Goal: Information Seeking & Learning: Learn about a topic

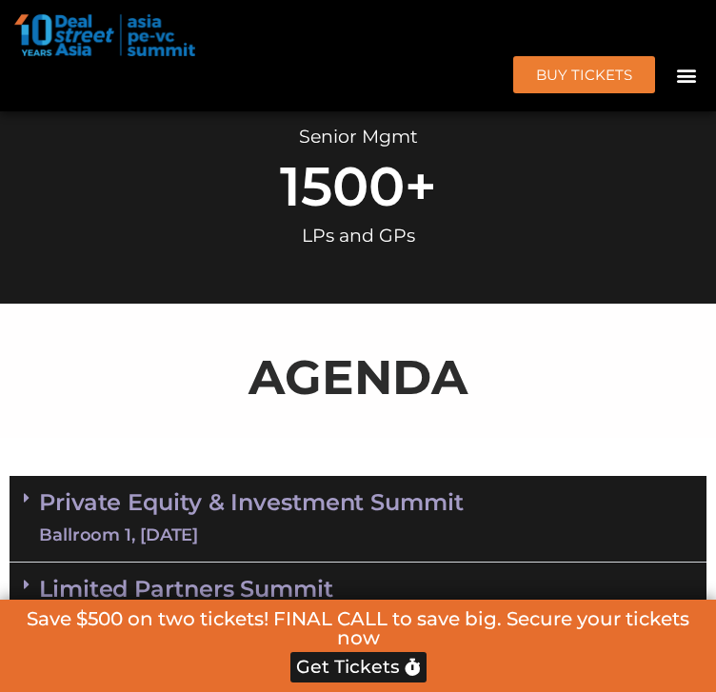
scroll to position [1236, 0]
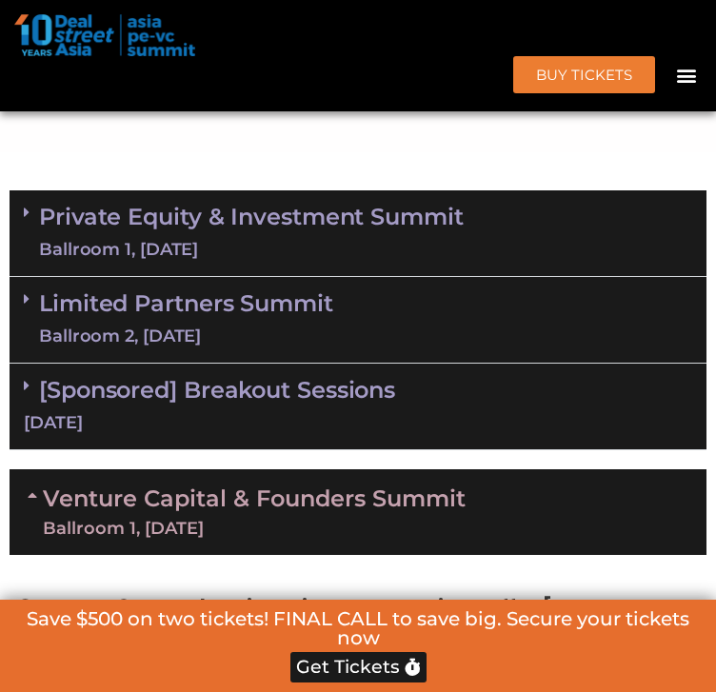
drag, startPoint x: 408, startPoint y: 317, endPoint x: 453, endPoint y: 326, distance: 46.5
click at [408, 262] on link "Private Equity & Investment Summit Ballroom 1, [DATE]" at bounding box center [251, 233] width 425 height 57
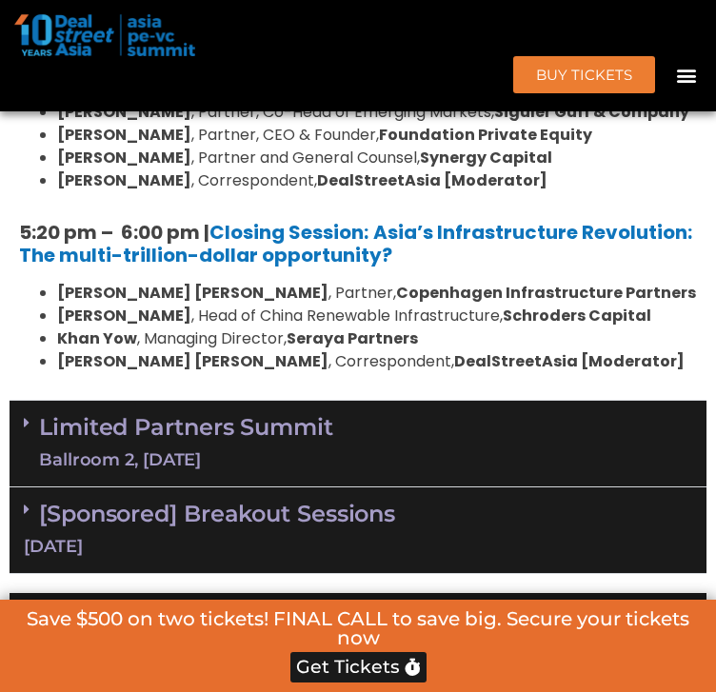
scroll to position [3331, 0]
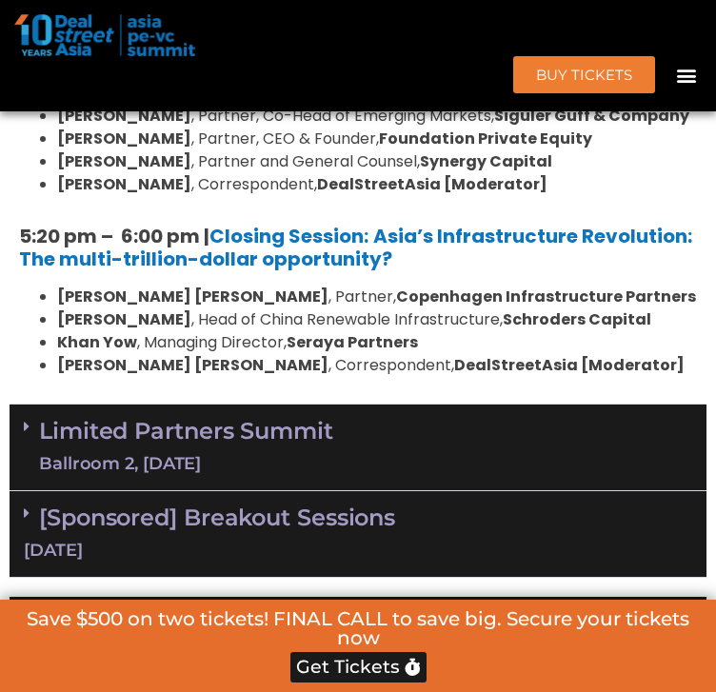
click at [476, 491] on div "Limited Partners Summit Ballroom 2, 10 Sept" at bounding box center [358, 448] width 697 height 87
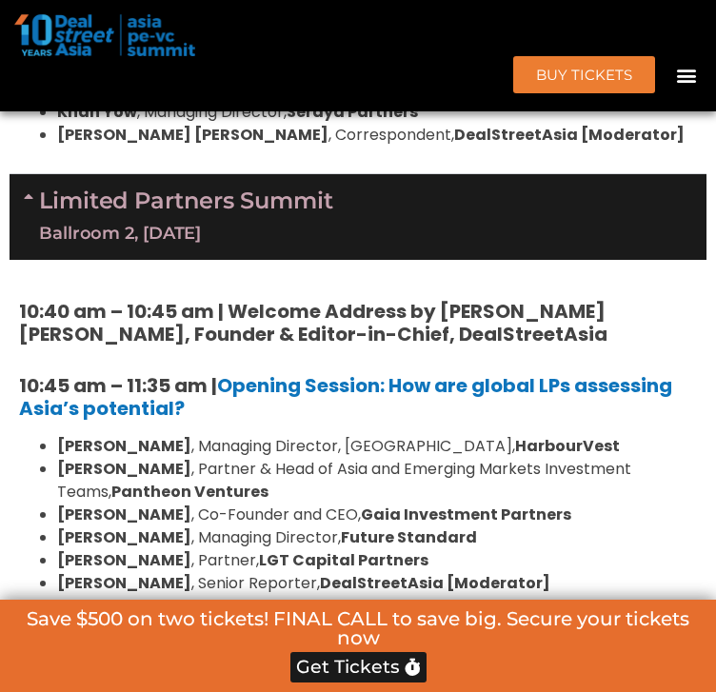
scroll to position [3427, 0]
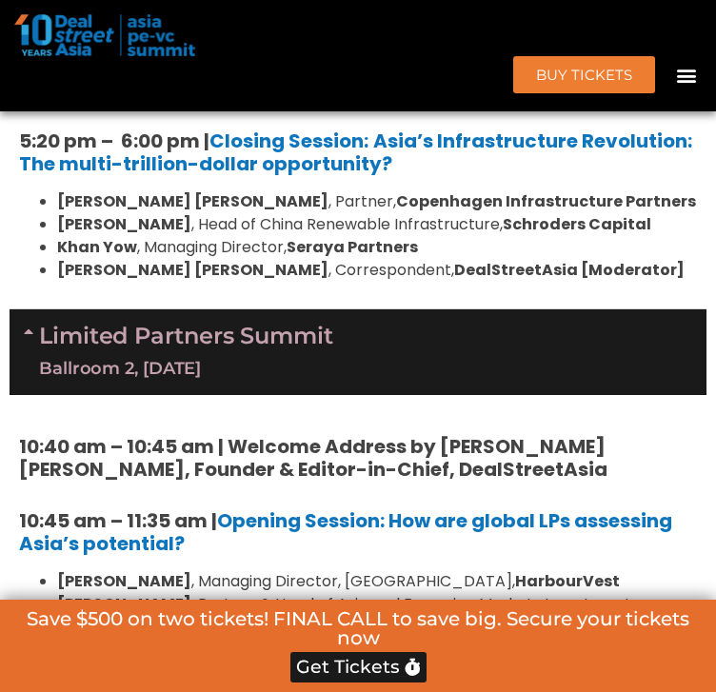
click at [320, 381] on div "Ballroom 2, [DATE]" at bounding box center [186, 369] width 294 height 24
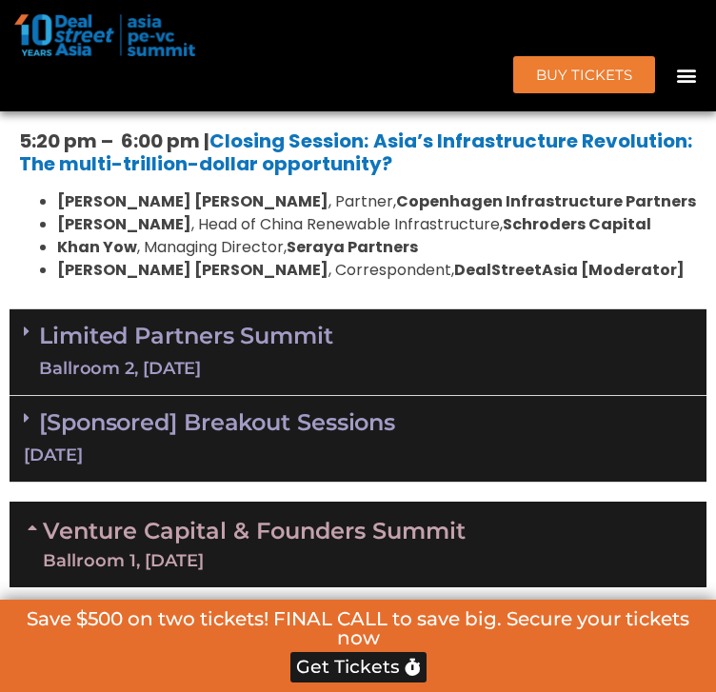
click at [413, 396] on div "Limited Partners Summit Ballroom 2, 10 Sept" at bounding box center [358, 353] width 697 height 87
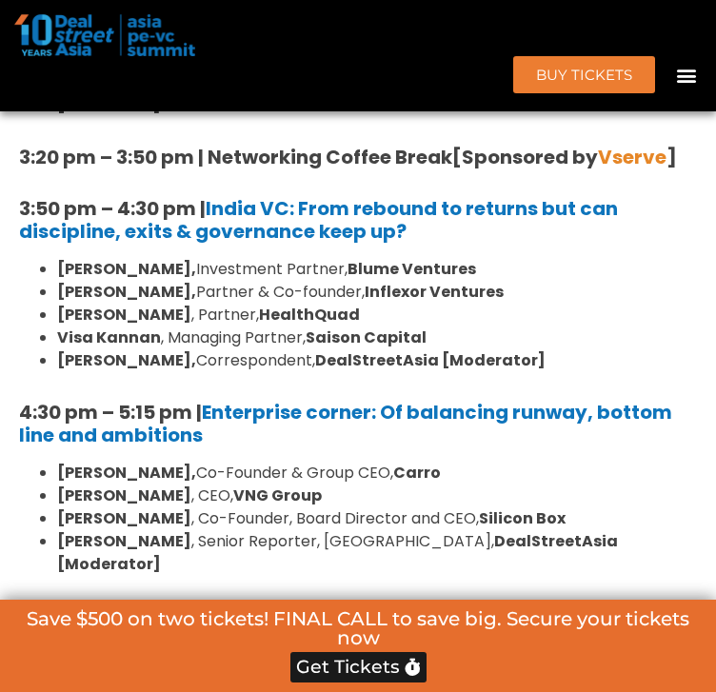
scroll to position [7236, 0]
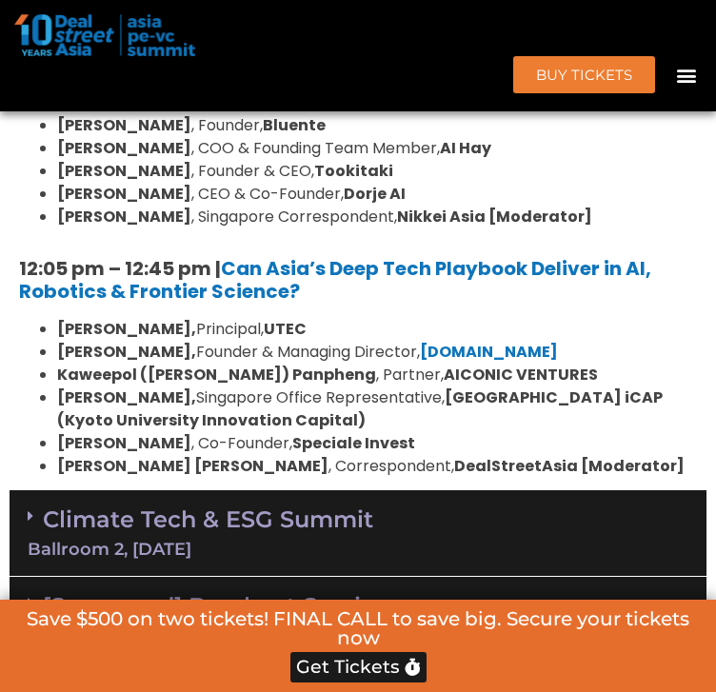
scroll to position [8284, 0]
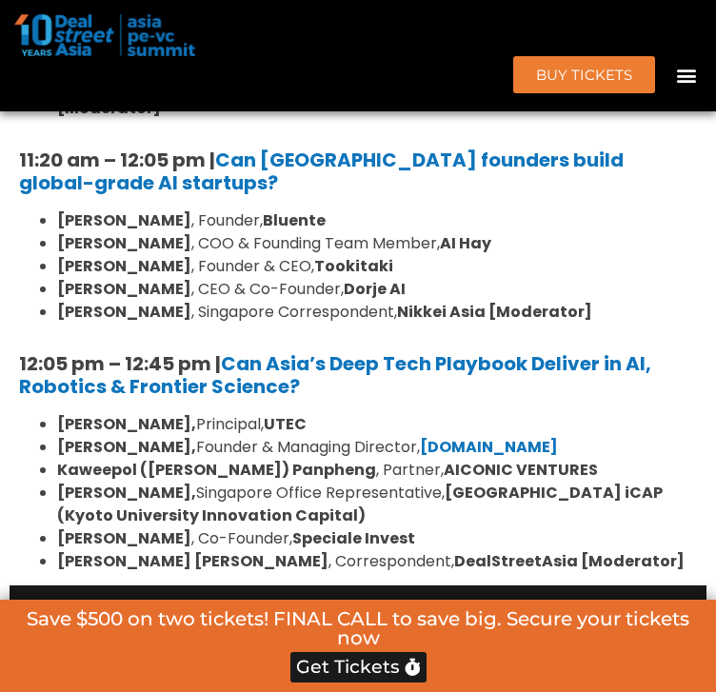
click at [140, 459] on strong "Kaweepol ([PERSON_NAME]) Panpheng" at bounding box center [216, 470] width 319 height 22
click at [182, 482] on b "[PERSON_NAME]," at bounding box center [126, 493] width 139 height 22
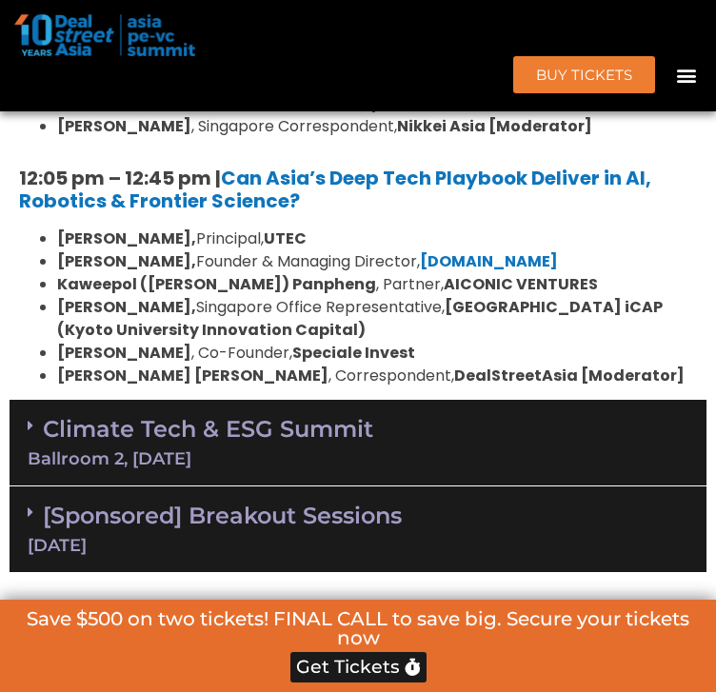
scroll to position [8474, 0]
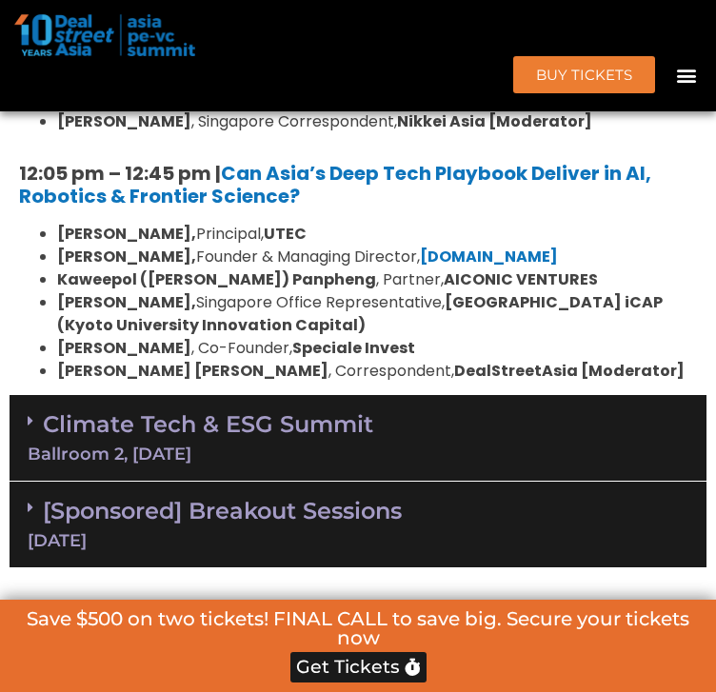
click at [324, 395] on div "Climate Tech & ESG Summit Ballroom 2, 11 Sept" at bounding box center [358, 438] width 697 height 87
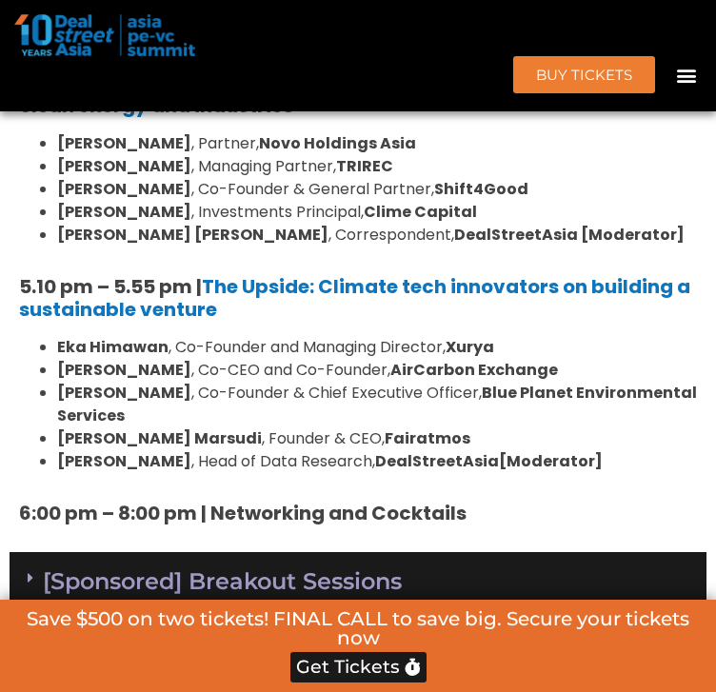
scroll to position [9713, 0]
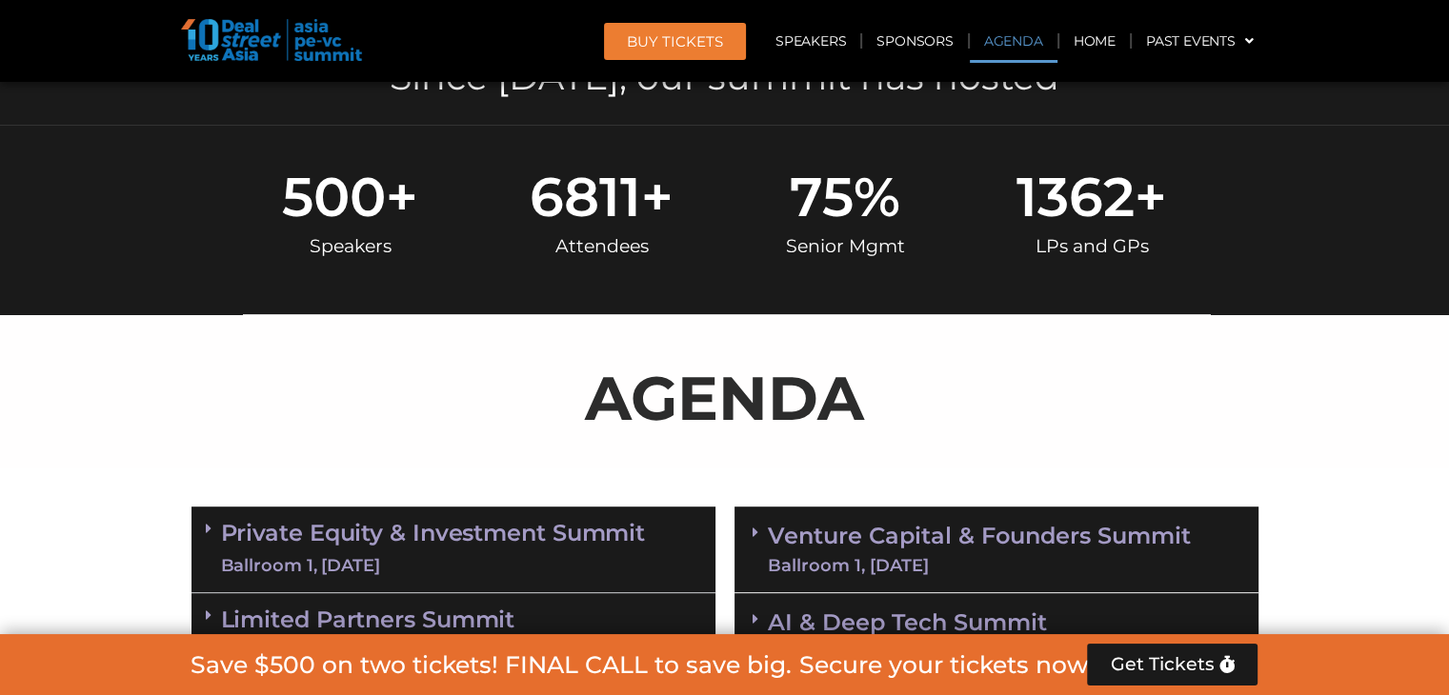
scroll to position [1238, 0]
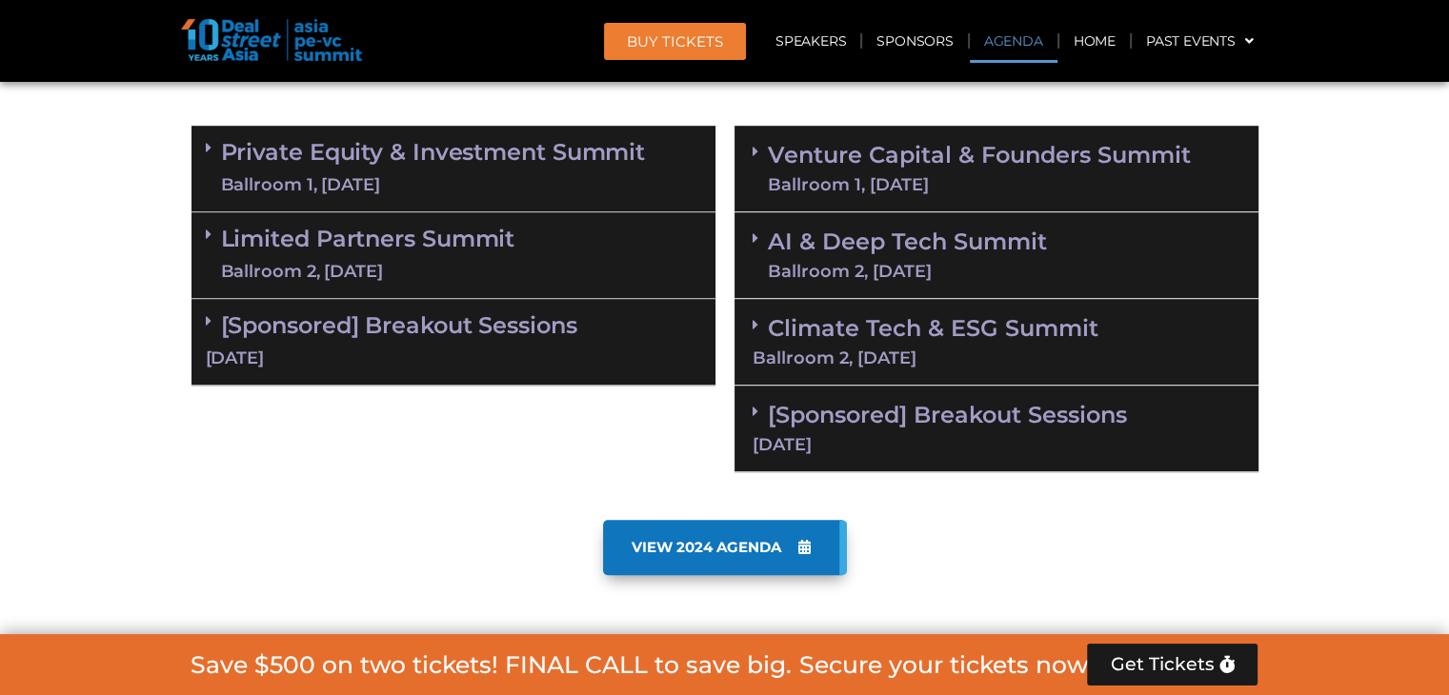
drag, startPoint x: 508, startPoint y: 156, endPoint x: 497, endPoint y: 172, distance: 19.3
click at [508, 155] on link "Private Equity & Investment Summit Ballroom 1, [DATE]" at bounding box center [433, 168] width 425 height 57
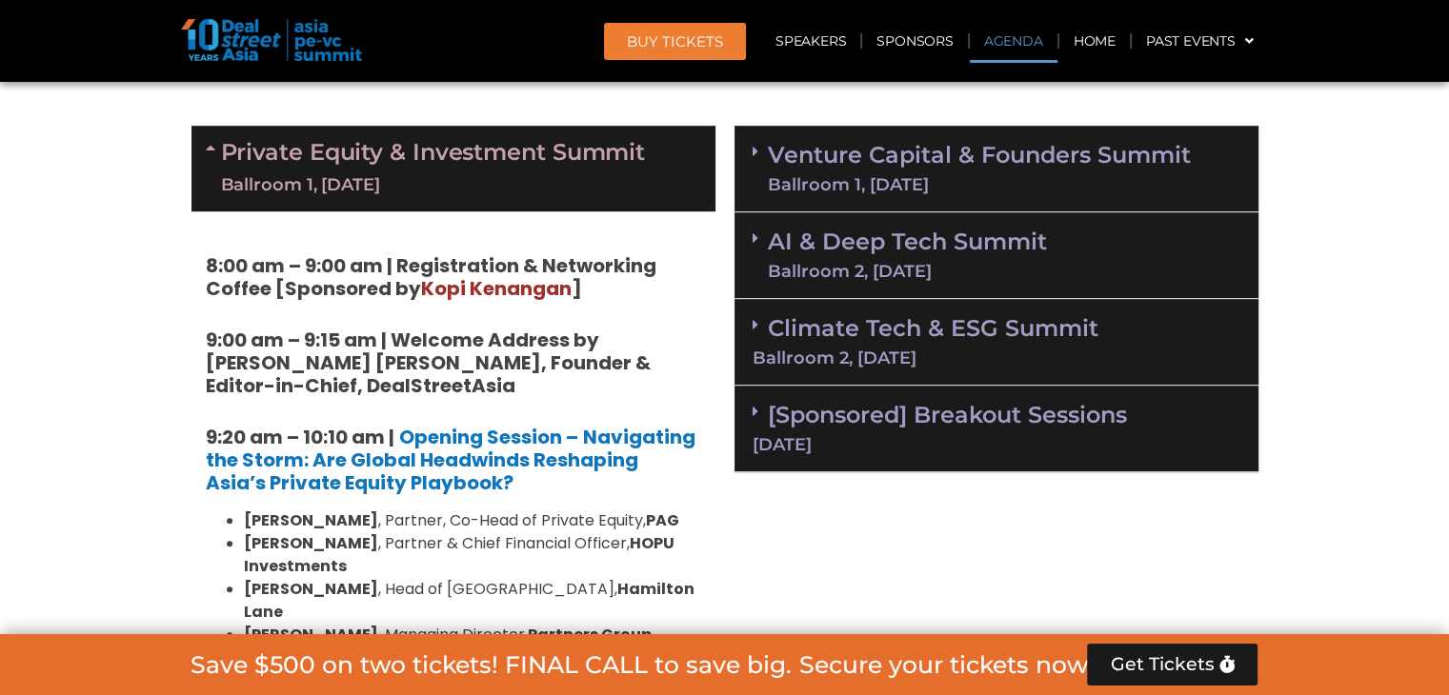
click at [801, 176] on div "Ballroom 1, [DATE]" at bounding box center [979, 184] width 423 height 17
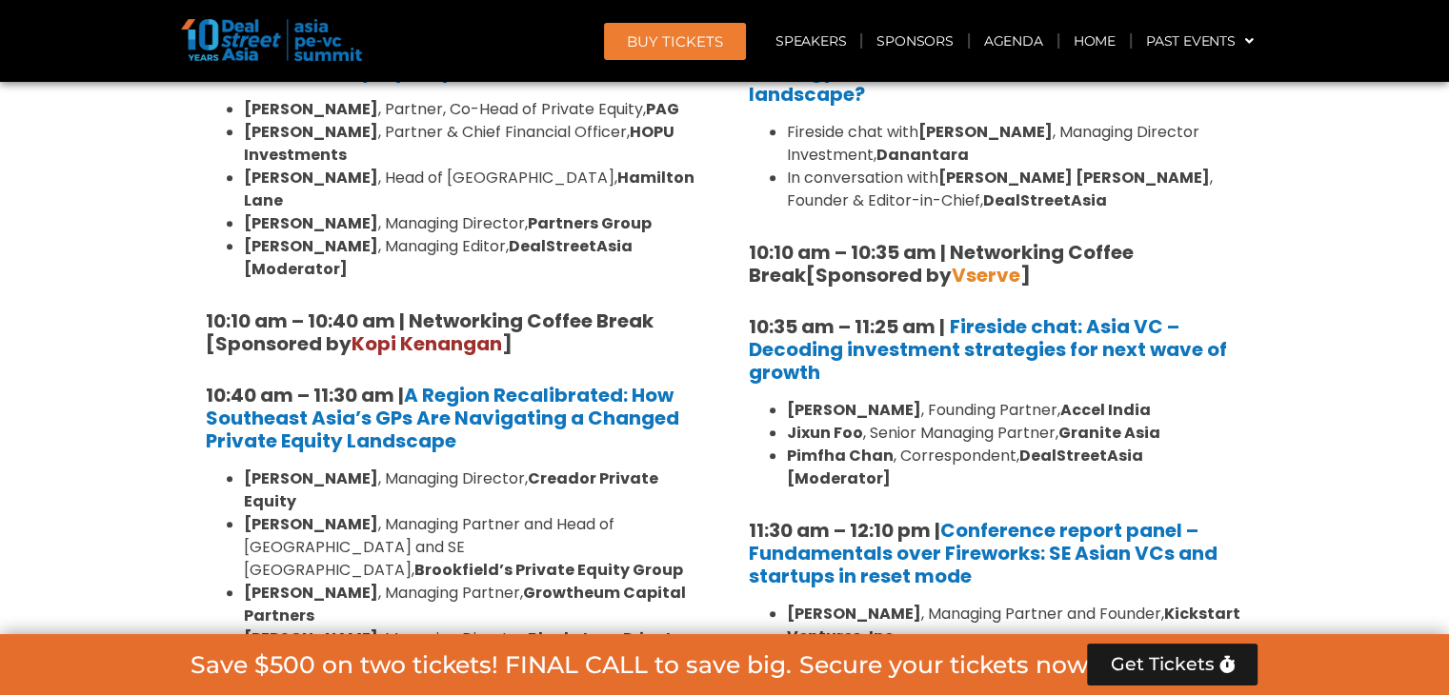
scroll to position [1745, 0]
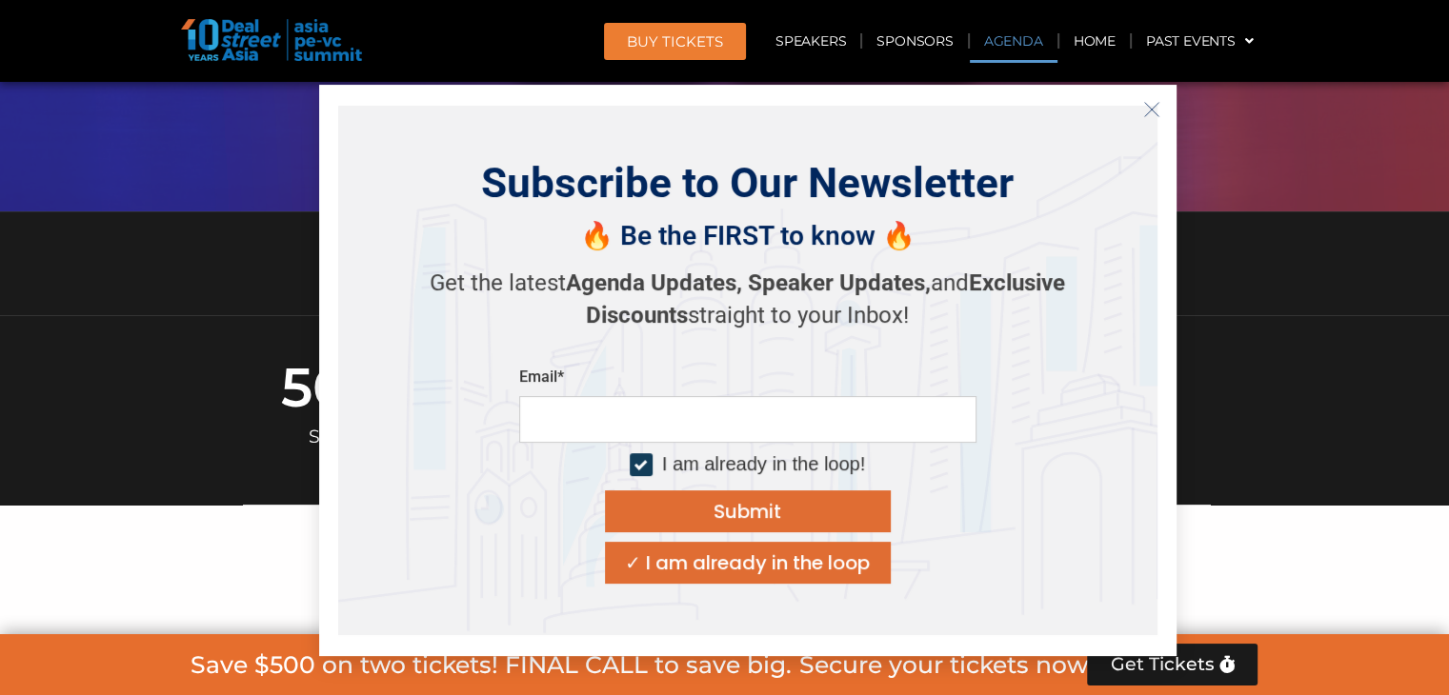
scroll to position [1238, 0]
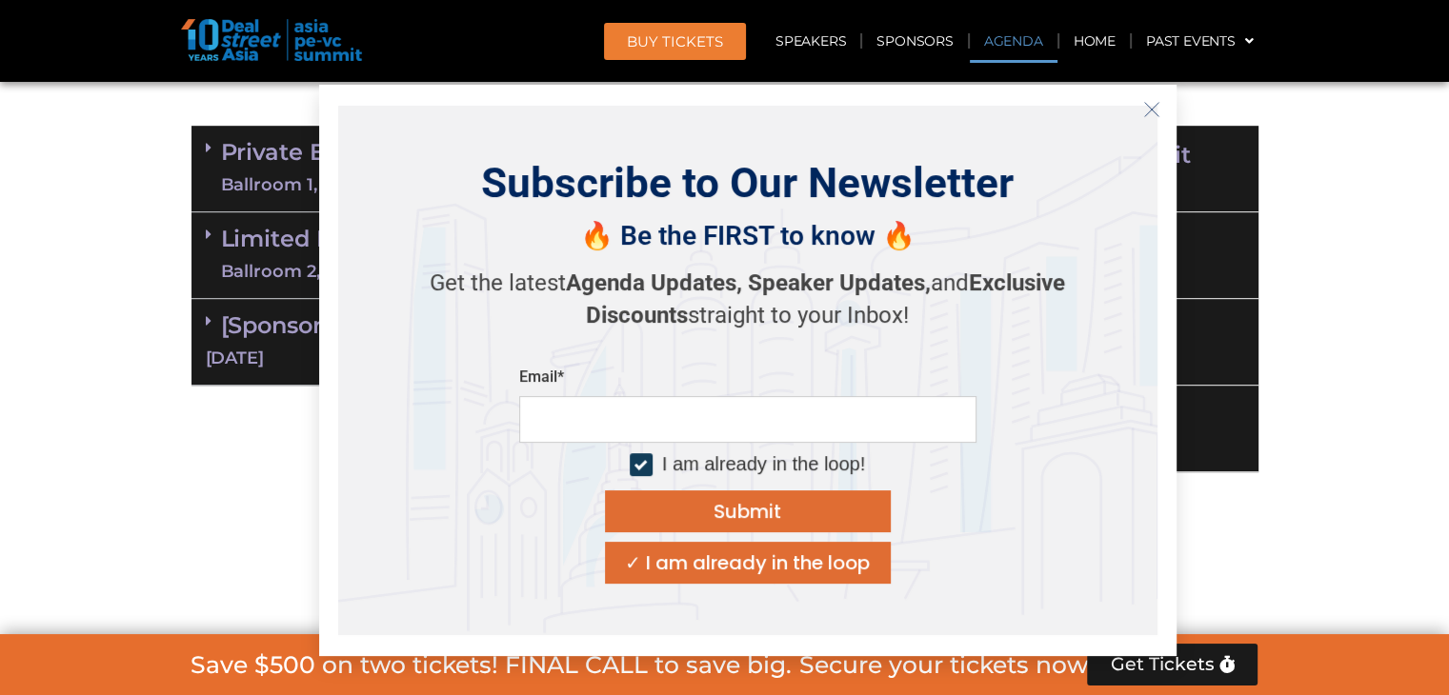
click at [1157, 119] on button "Close" at bounding box center [1151, 109] width 30 height 30
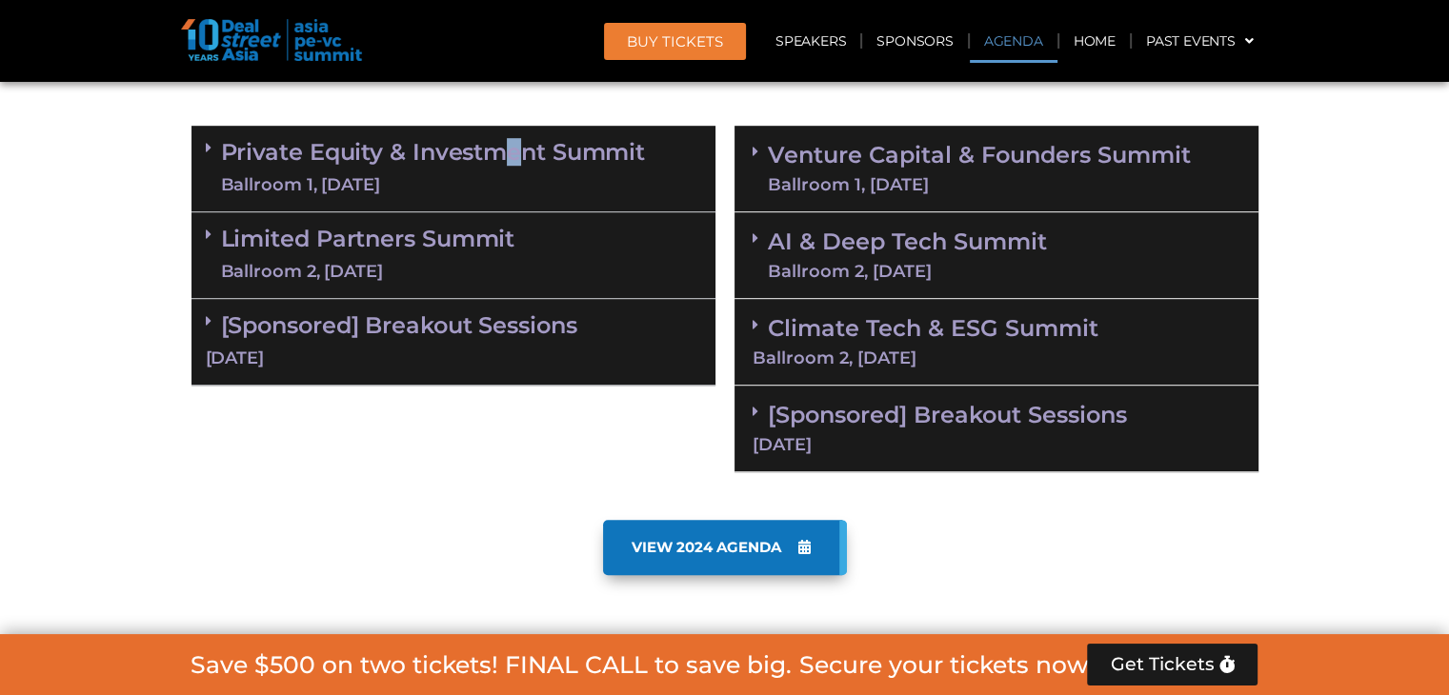
click at [513, 126] on div "Private Equity & Investment Summit Ballroom 1, [DATE]" at bounding box center [453, 169] width 524 height 87
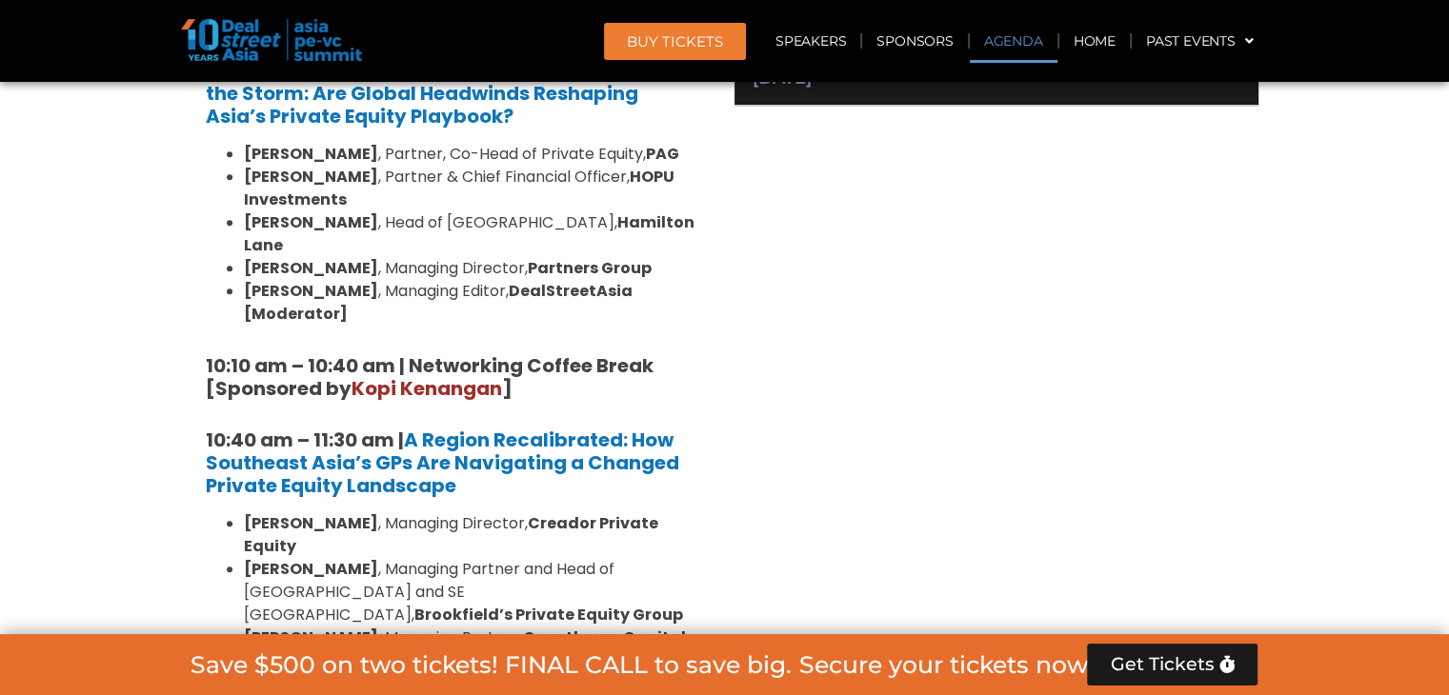
scroll to position [1810, 0]
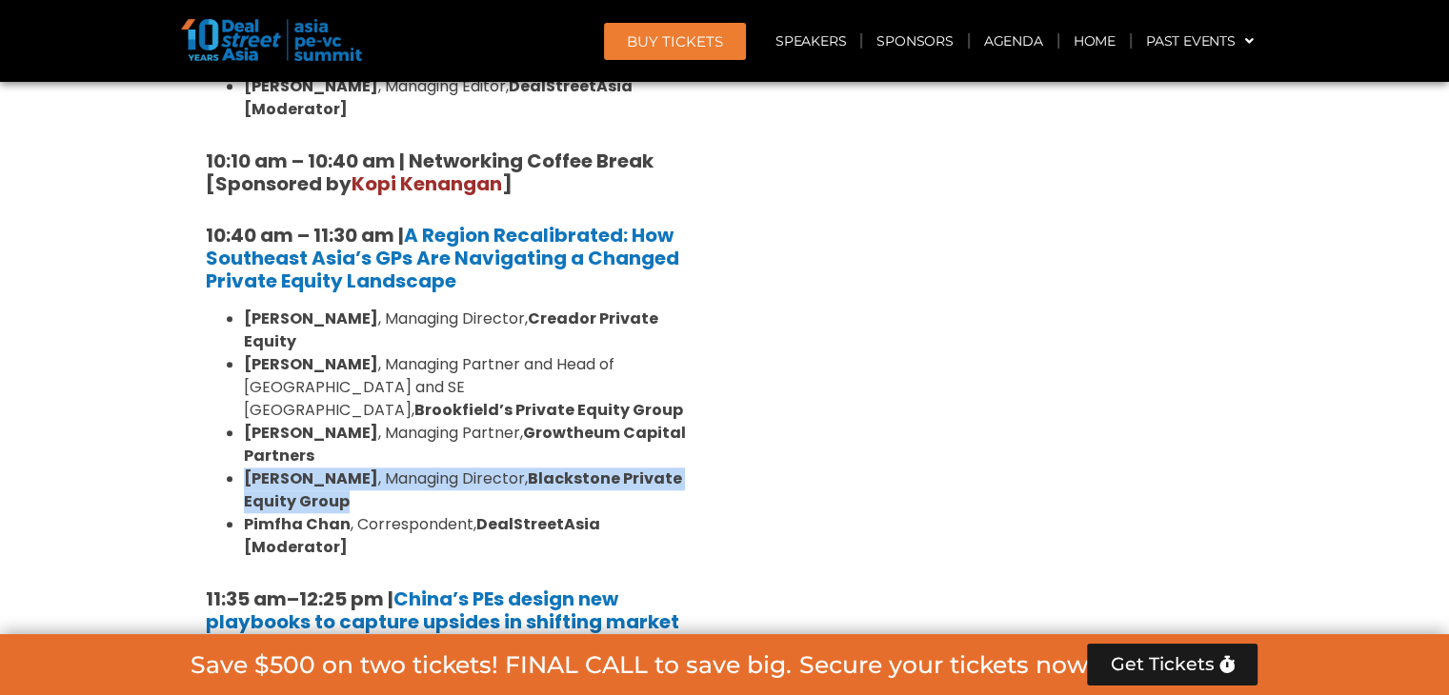
drag, startPoint x: 248, startPoint y: 409, endPoint x: 346, endPoint y: 430, distance: 100.3
click at [346, 468] on li "[PERSON_NAME] , Managing Director, Blackstone Private Equity Group" at bounding box center [472, 491] width 457 height 46
copy li "[PERSON_NAME] , Managing Director, Blackstone Private Equity Group"
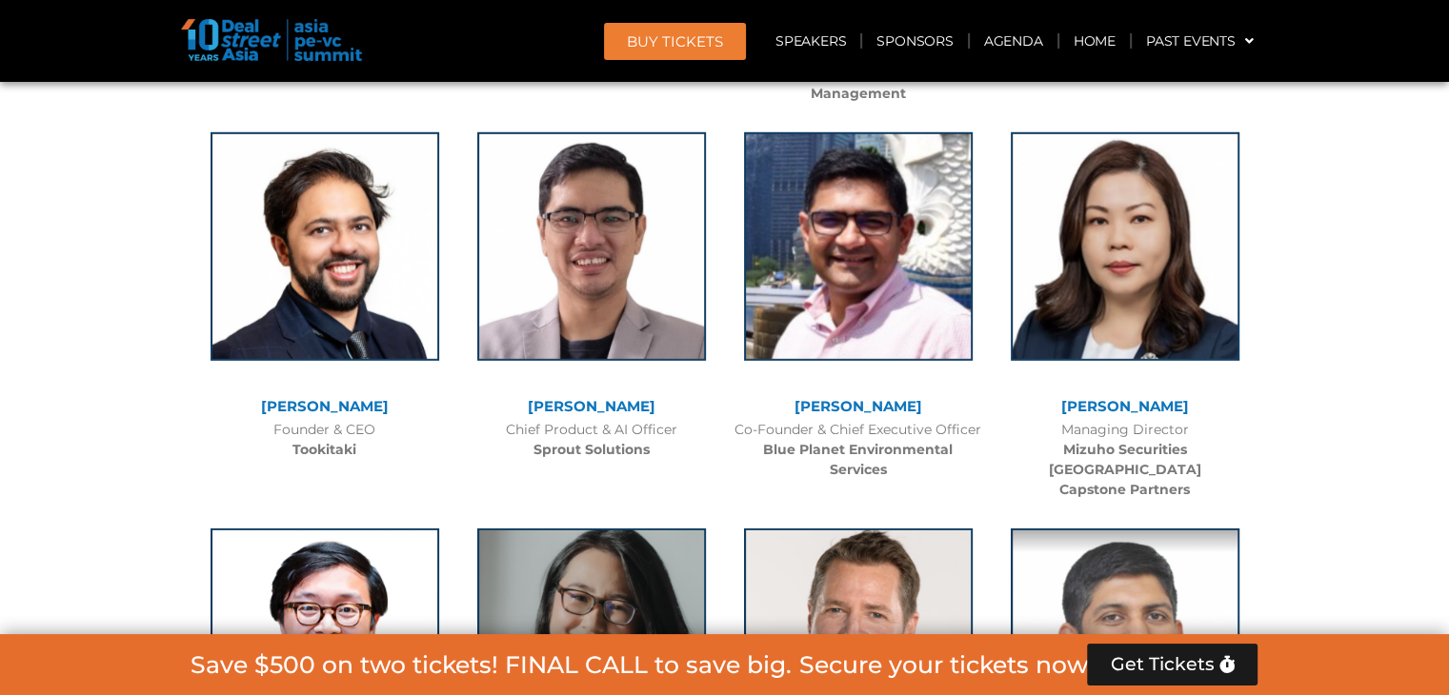
scroll to position [1871, 0]
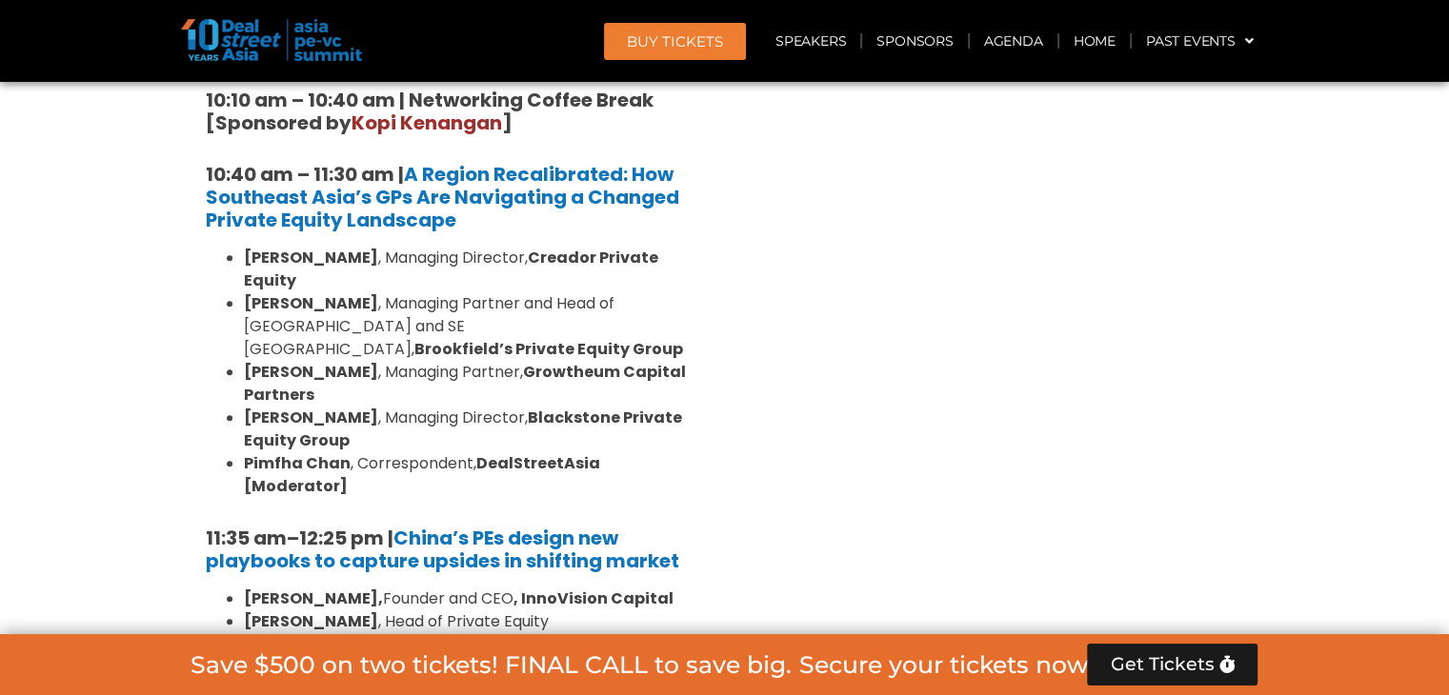
click at [388, 407] on li "[PERSON_NAME] , Managing Director, Blackstone Private Equity Group" at bounding box center [472, 430] width 457 height 46
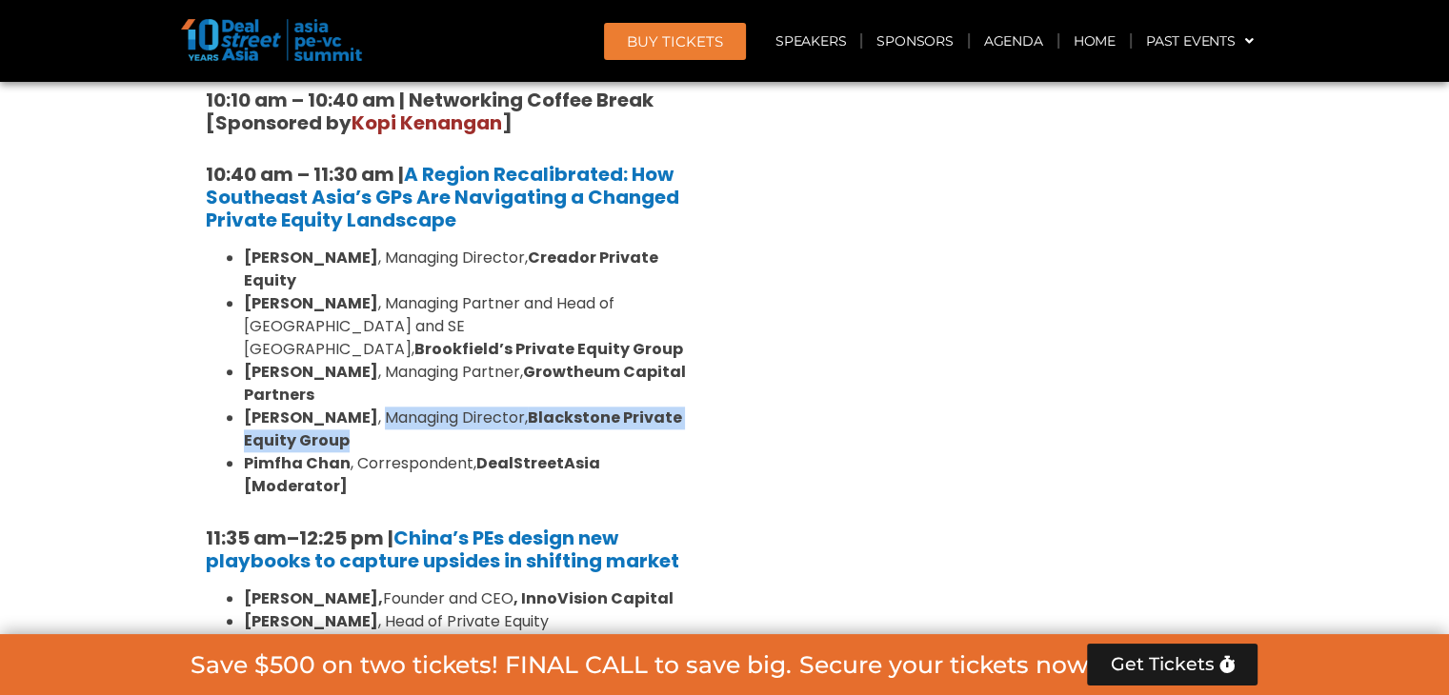
drag, startPoint x: 388, startPoint y: 344, endPoint x: 388, endPoint y: 367, distance: 22.9
click at [388, 407] on li "[PERSON_NAME] , Managing Director, Blackstone Private Equity Group" at bounding box center [472, 430] width 457 height 46
copy li "Managing Director, Blackstone Private Equity Group"
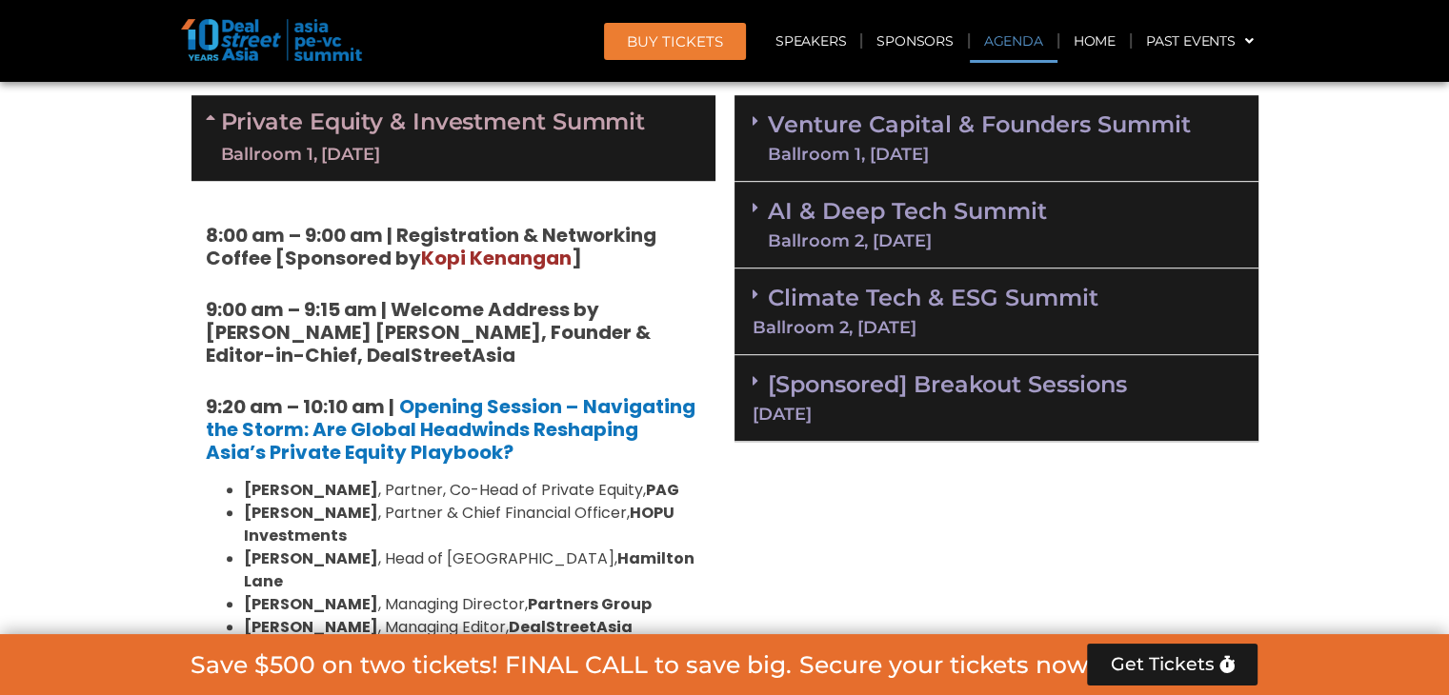
scroll to position [1269, 0]
click at [558, 154] on div "Ballroom 1, [DATE]" at bounding box center [433, 155] width 425 height 24
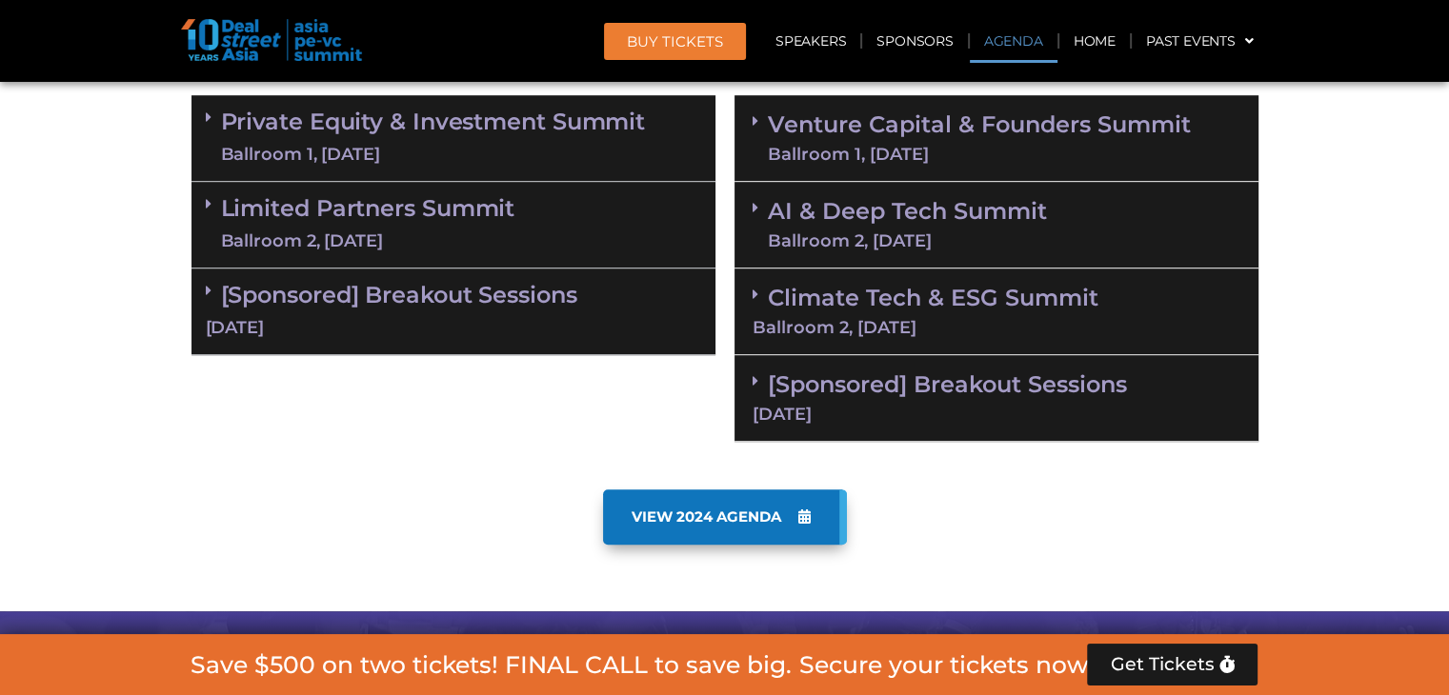
click at [811, 150] on div "Ballroom 1, [DATE]" at bounding box center [979, 154] width 423 height 17
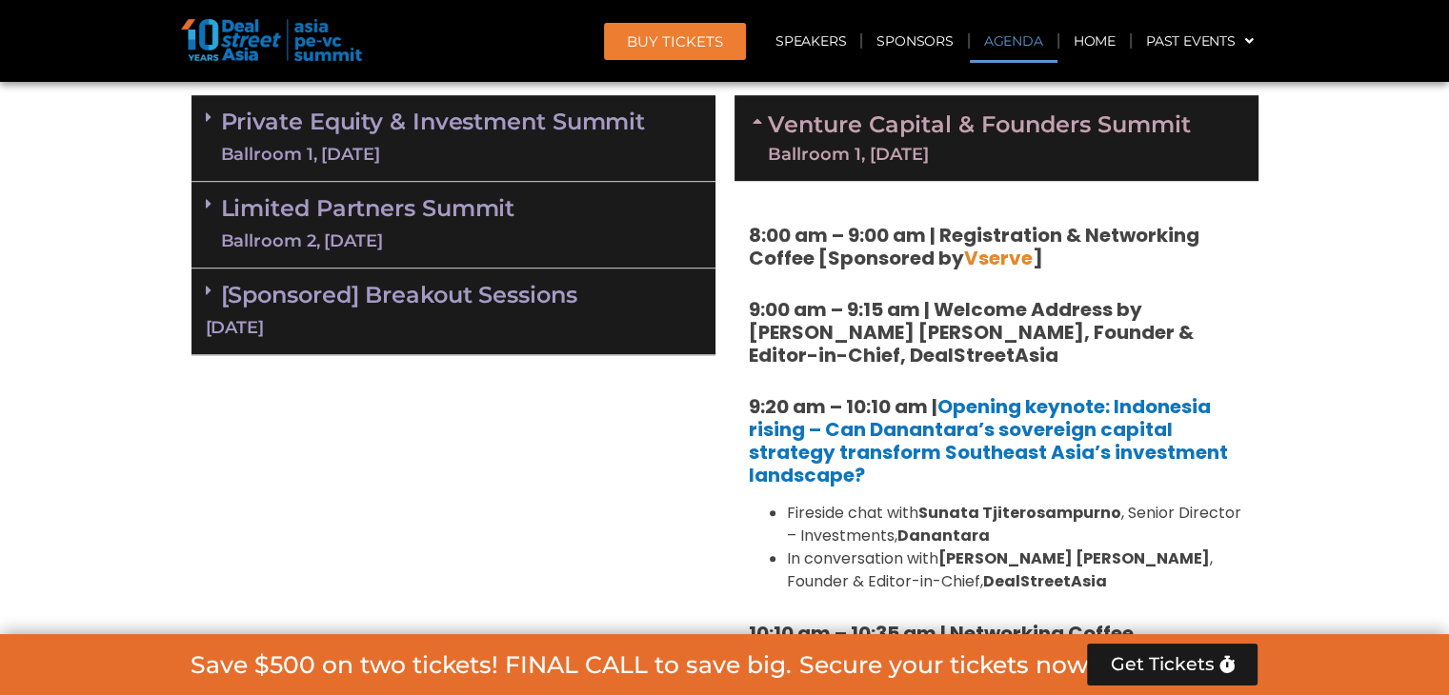
scroll to position [1173, 0]
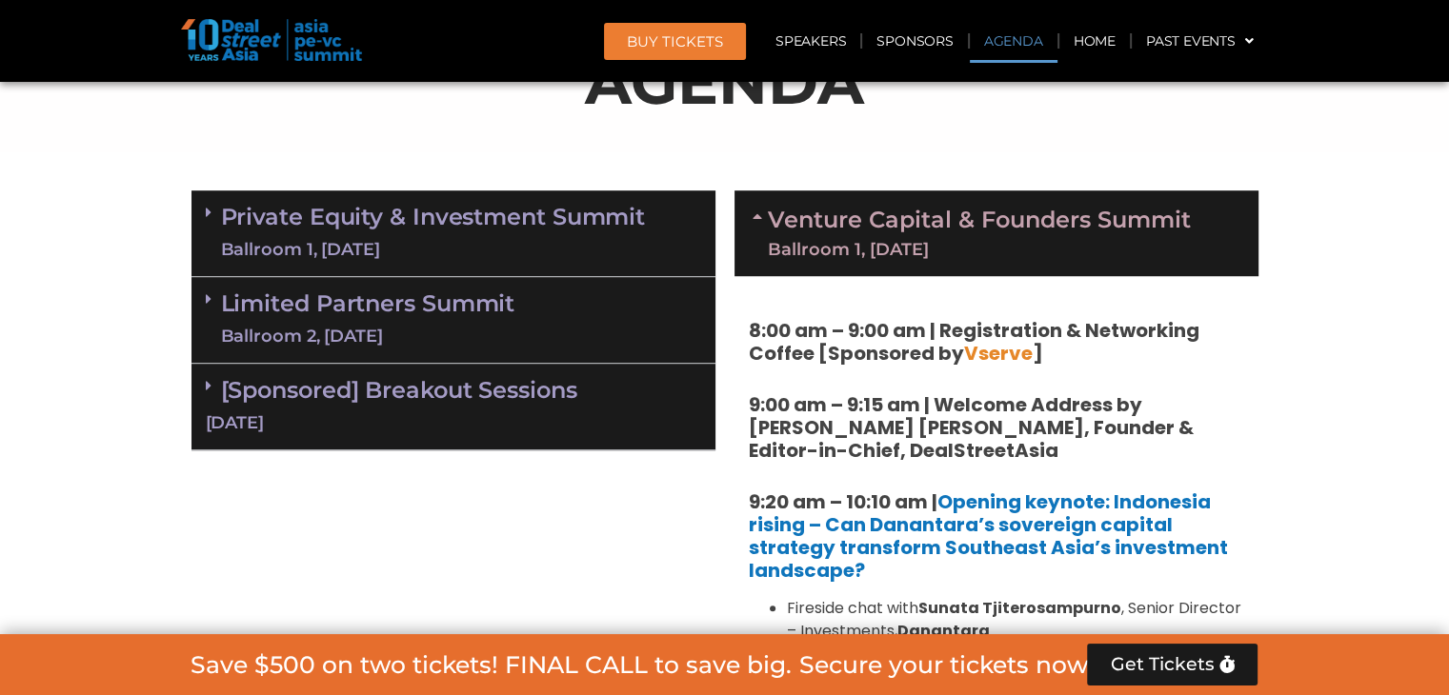
click at [824, 225] on link "Venture Capital & Founders​ Summit Ballroom 1, [DATE]" at bounding box center [979, 234] width 423 height 50
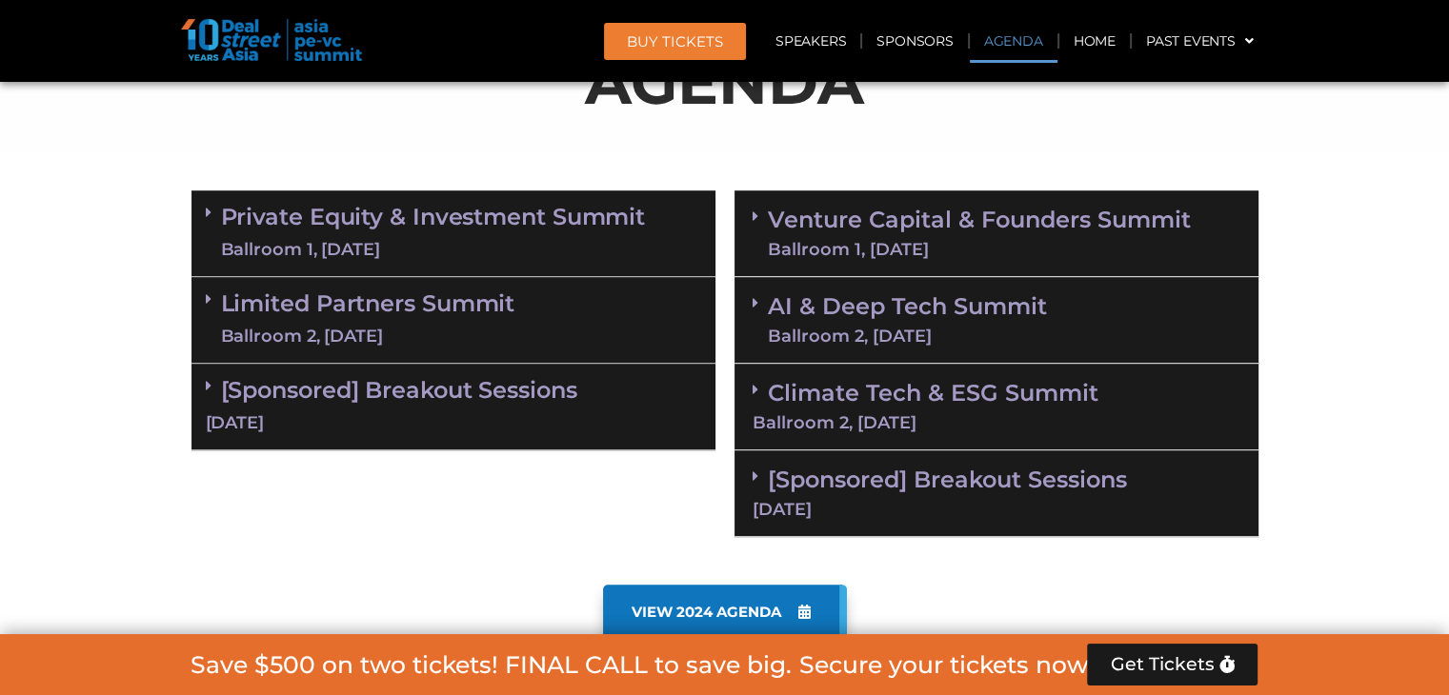
click at [329, 218] on link "Private Equity & Investment Summit Ballroom 1, [DATE]" at bounding box center [433, 233] width 425 height 57
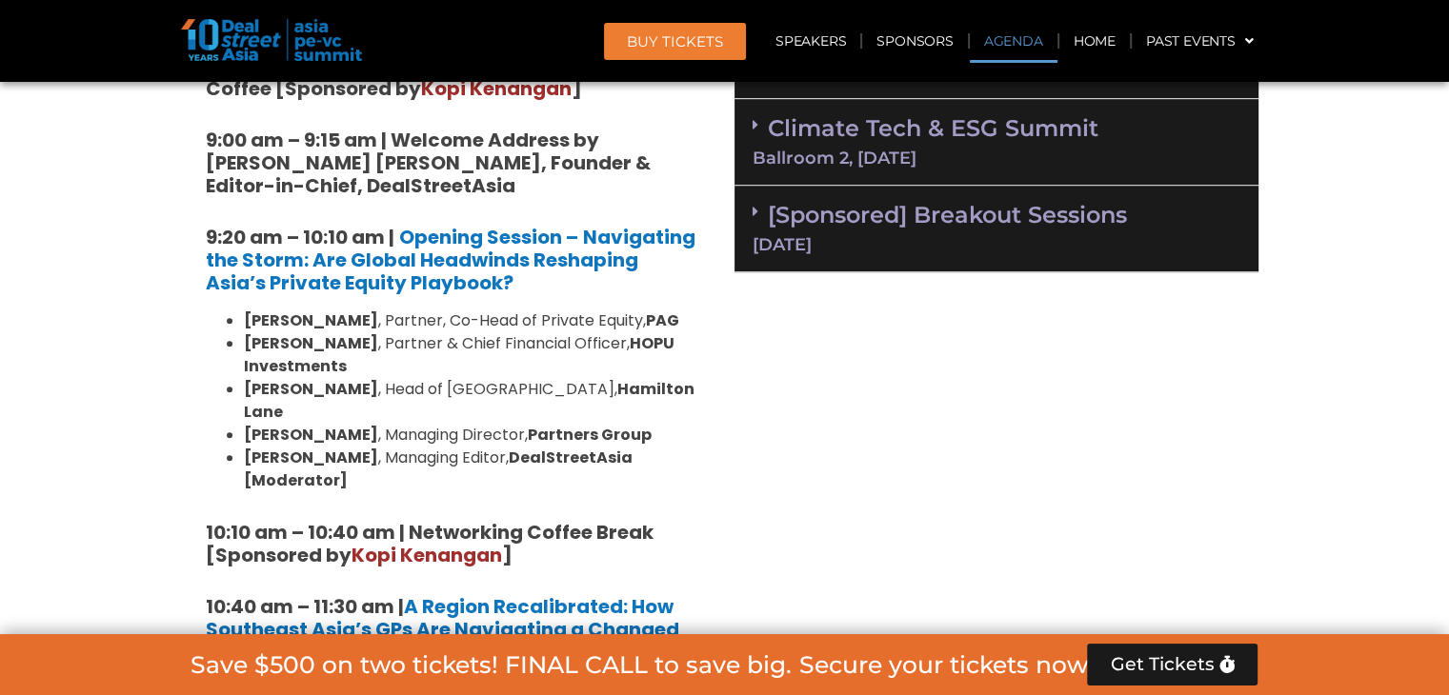
scroll to position [1459, 0]
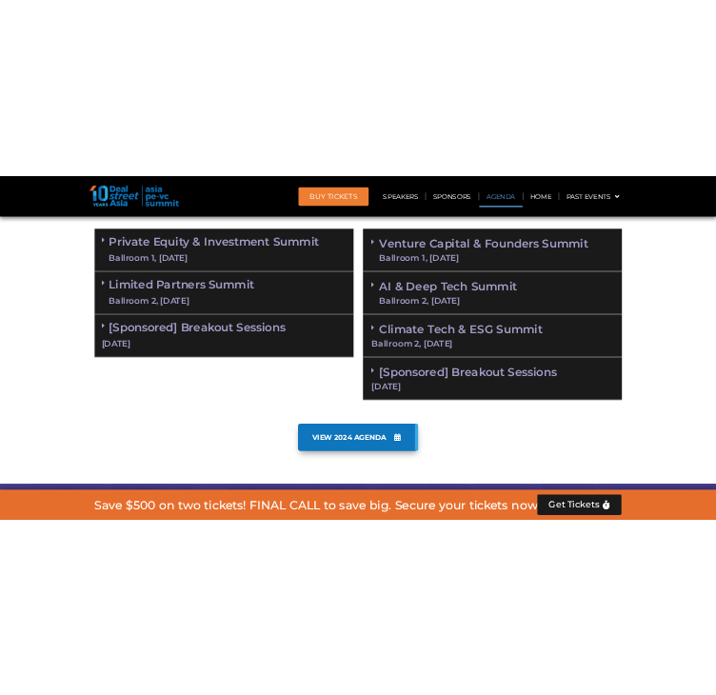
scroll to position [1364, 0]
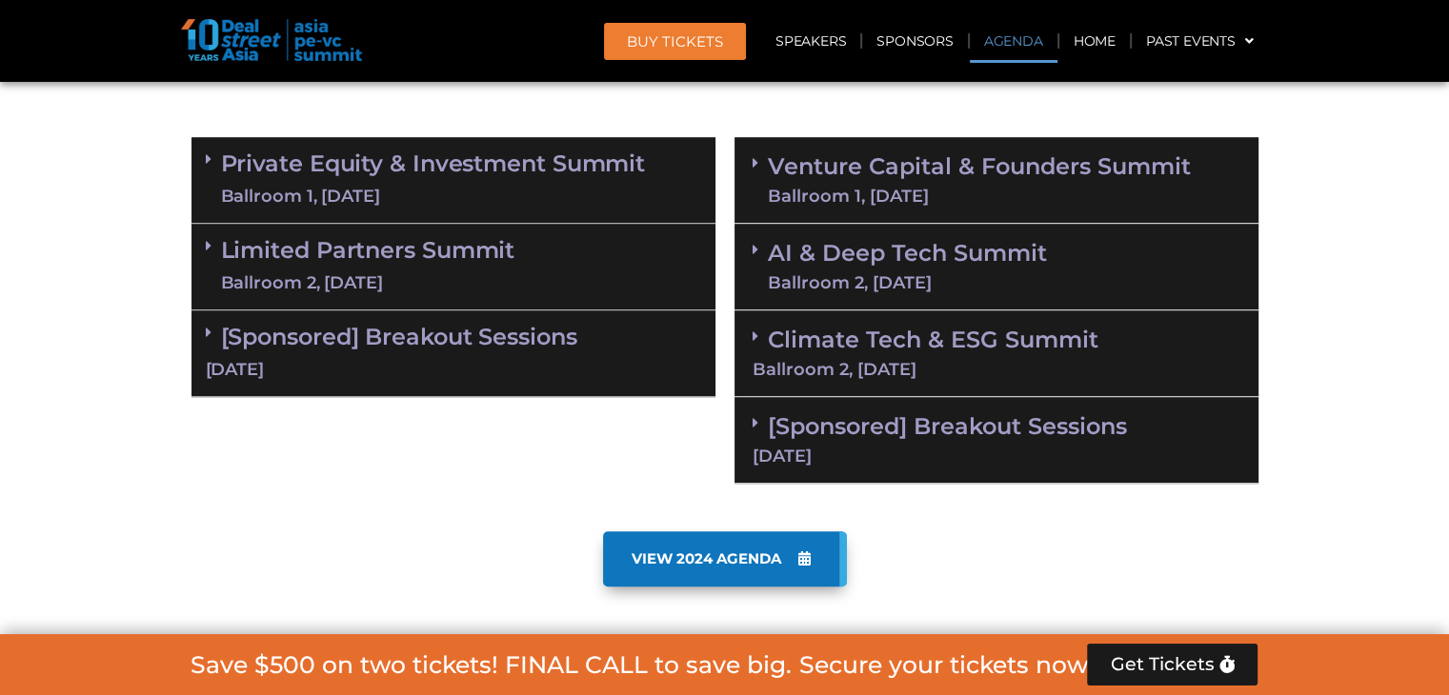
click at [456, 159] on link "Private Equity & Investment Summit Ballroom 1, [DATE]" at bounding box center [433, 179] width 425 height 57
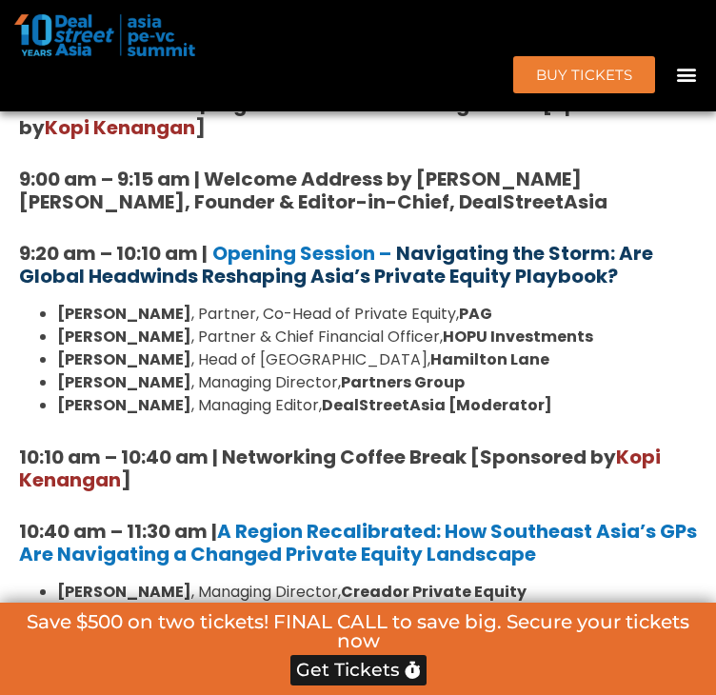
scroll to position [1554, 0]
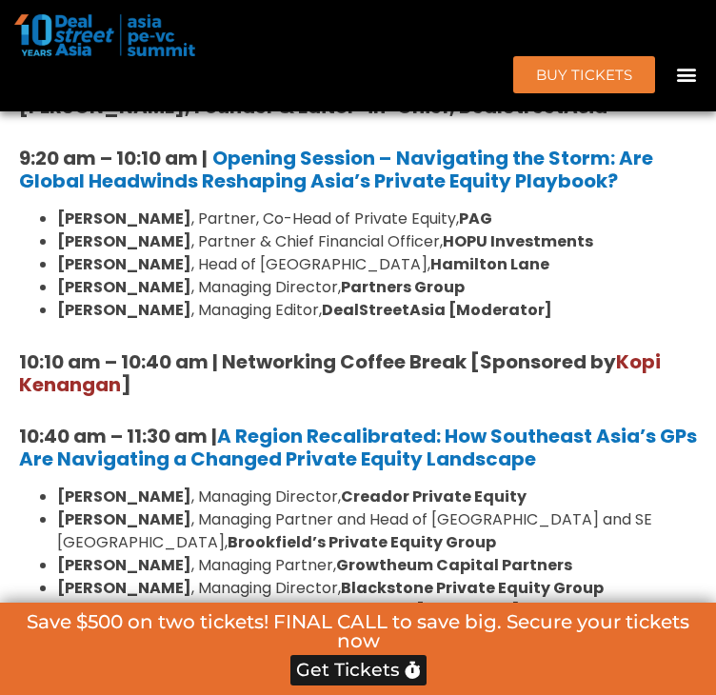
click at [443, 299] on li "Cyrus Driver , Managing Director, Partners Group" at bounding box center [377, 287] width 640 height 23
click at [442, 299] on li "Cyrus Driver , Managing Director, Partners Group" at bounding box center [377, 287] width 640 height 23
drag, startPoint x: 64, startPoint y: 390, endPoint x: 158, endPoint y: 393, distance: 94.4
click at [158, 298] on strong "[PERSON_NAME]" at bounding box center [124, 287] width 134 height 22
copy strong "[PERSON_NAME]"
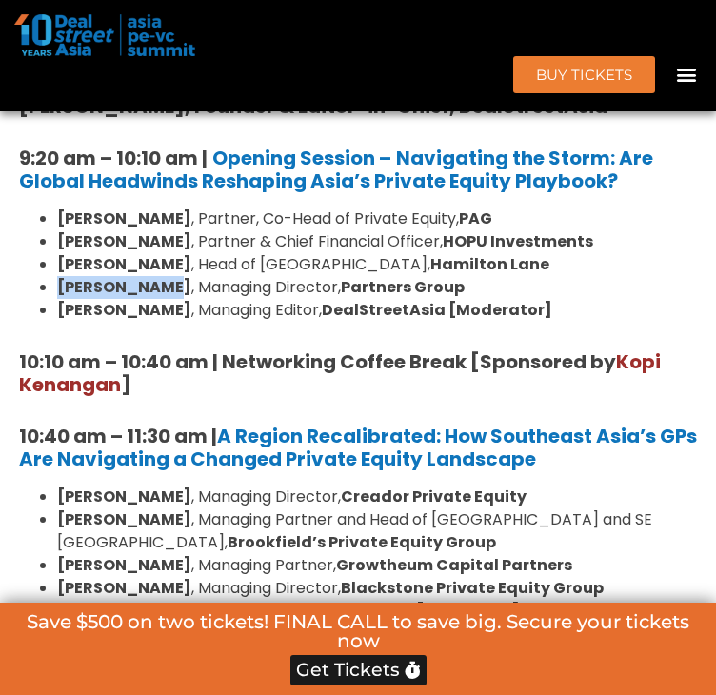
click at [249, 299] on li "Cyrus Driver , Managing Director, Partners Group" at bounding box center [377, 287] width 640 height 23
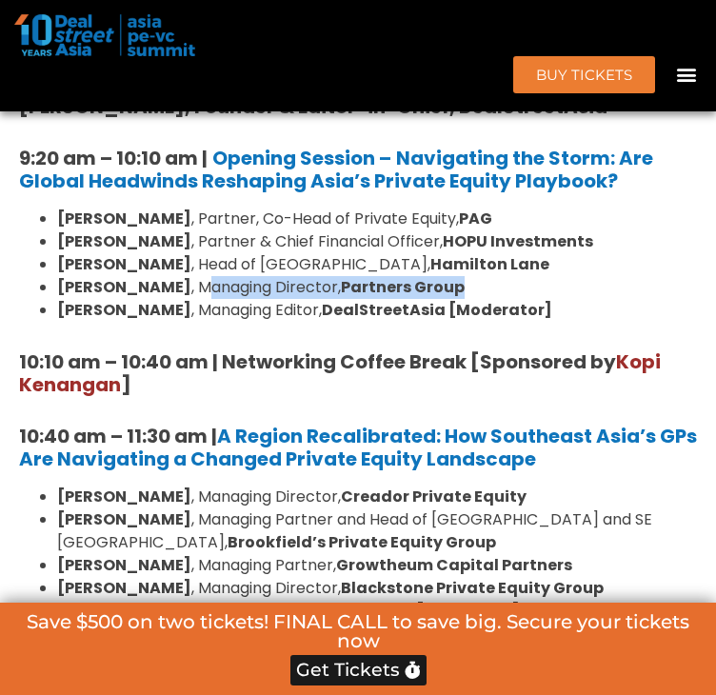
drag, startPoint x: 172, startPoint y: 390, endPoint x: 461, endPoint y: 385, distance: 288.6
click at [461, 299] on li "Cyrus Driver , Managing Director, Partners Group" at bounding box center [377, 287] width 640 height 23
copy li "anaging Director, Partners Group"
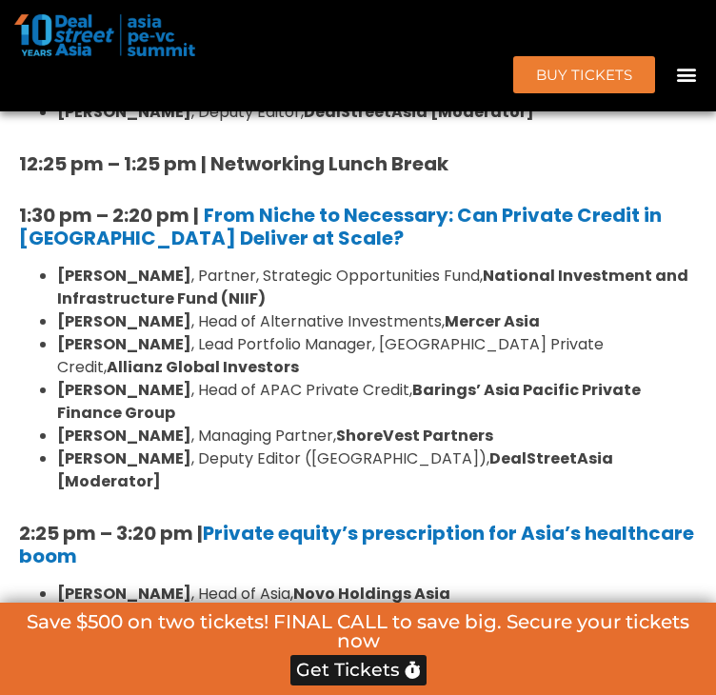
scroll to position [2316, 0]
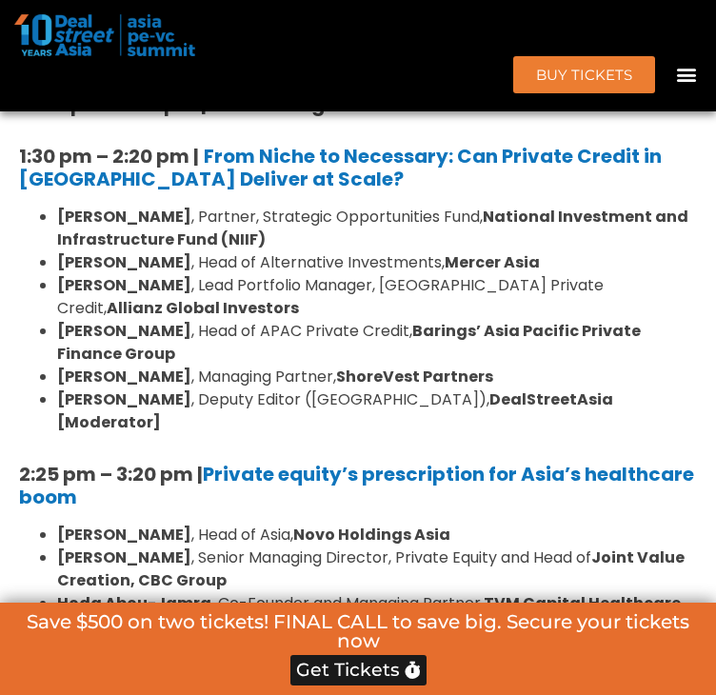
click at [138, 320] on li "Sumit Bhandari , Lead Portfolio Manager, Asia Private Credit, Allianz Global In…" at bounding box center [377, 297] width 640 height 46
click at [155, 342] on strong "[PERSON_NAME]" at bounding box center [124, 331] width 134 height 22
click at [191, 388] on strong "[PERSON_NAME]" at bounding box center [124, 377] width 134 height 22
click at [214, 434] on li "Ngoc Nguyen , Deputy Editor (Vietnam), DealStreetAsia [Moderator]" at bounding box center [377, 412] width 640 height 46
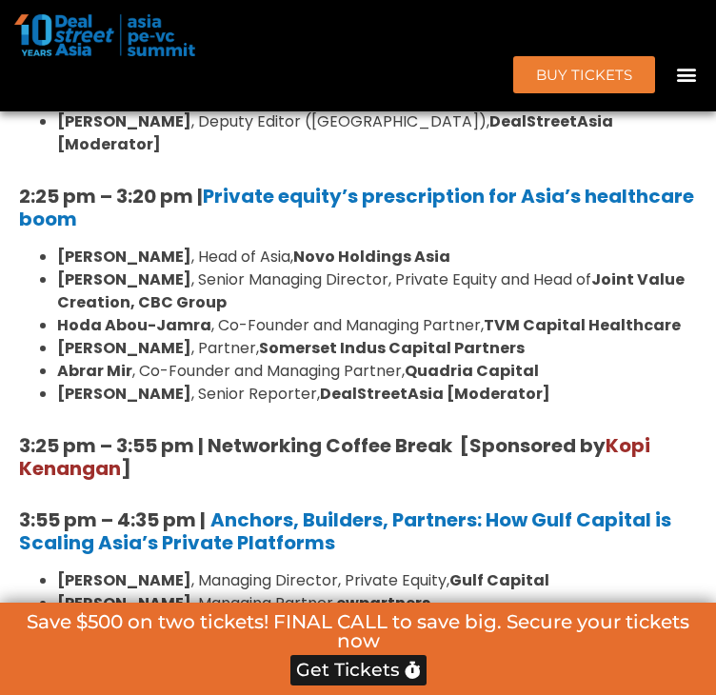
scroll to position [2602, 0]
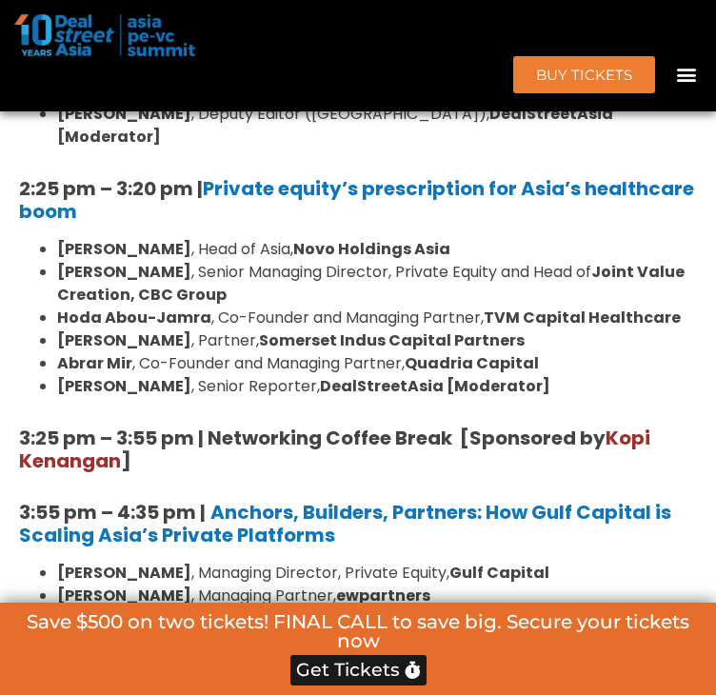
click at [130, 329] on strong "Hoda Abou-Jamra" at bounding box center [134, 318] width 154 height 22
click at [138, 351] on strong "[PERSON_NAME]" at bounding box center [124, 341] width 134 height 22
click at [150, 351] on strong "[PERSON_NAME]" at bounding box center [124, 341] width 134 height 22
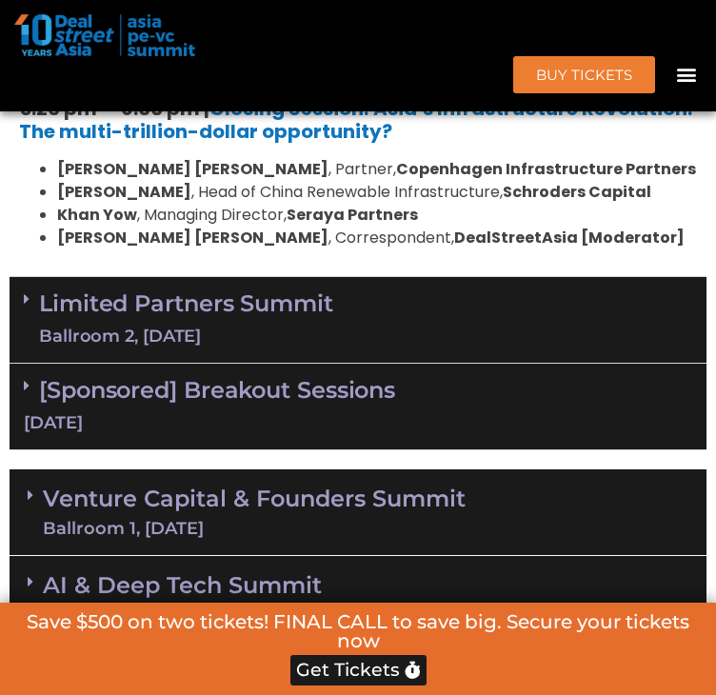
scroll to position [3459, 0]
drag, startPoint x: 568, startPoint y: 394, endPoint x: 558, endPoint y: 397, distance: 9.9
click at [568, 364] on div "Limited Partners Summit Ballroom 2, 10 Sept" at bounding box center [358, 320] width 697 height 87
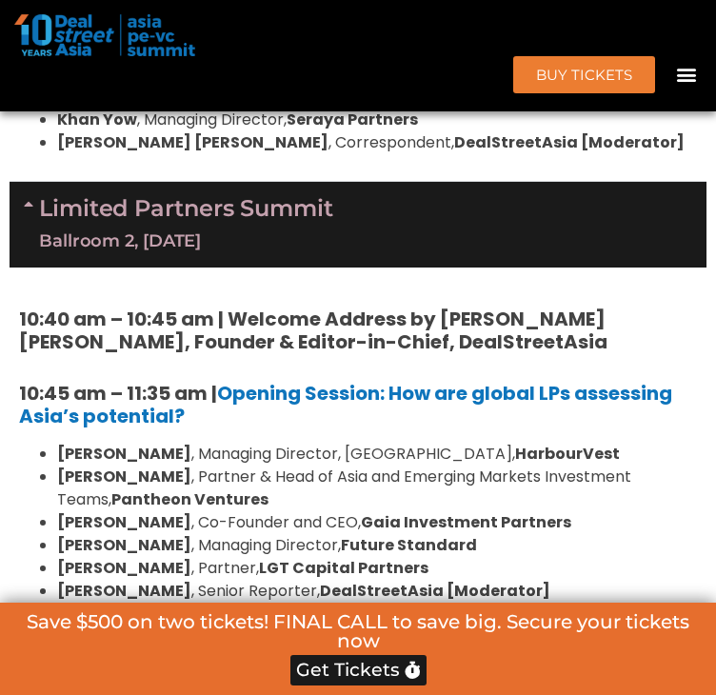
scroll to position [3745, 0]
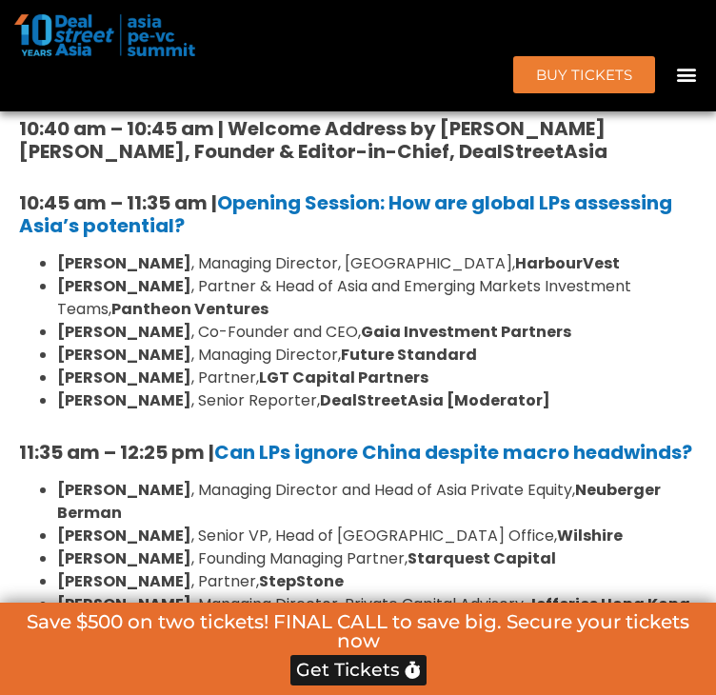
click at [116, 366] on b "[PERSON_NAME]" at bounding box center [124, 355] width 134 height 22
click at [126, 389] on b "[PERSON_NAME]" at bounding box center [124, 378] width 134 height 22
click at [130, 411] on b "[PERSON_NAME]" at bounding box center [124, 401] width 134 height 22
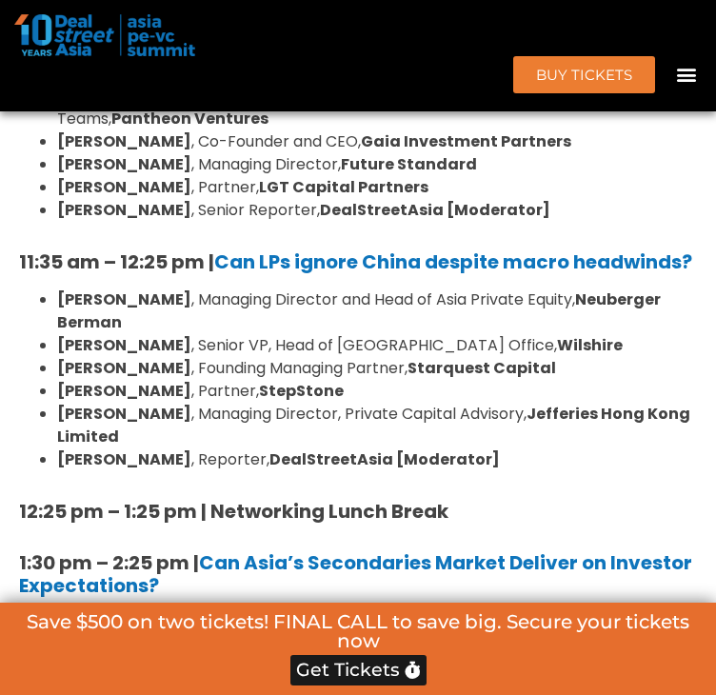
scroll to position [4031, 0]
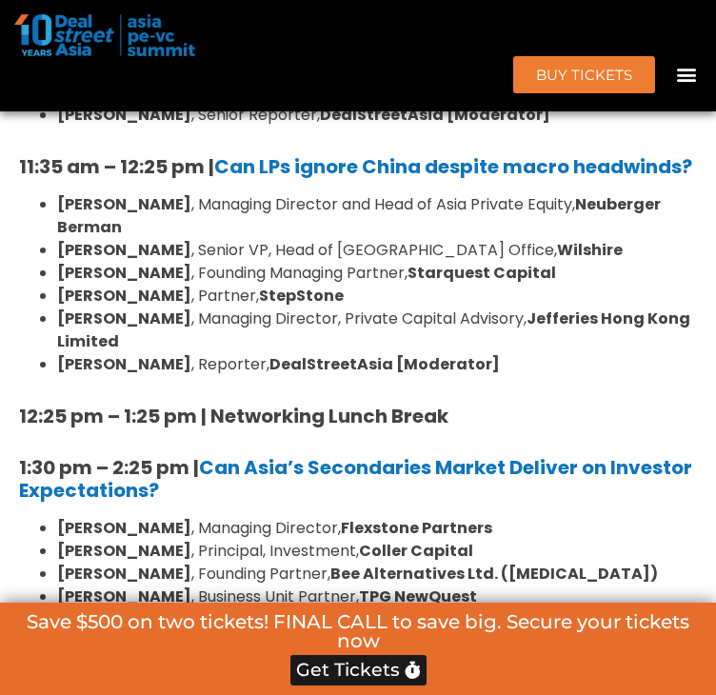
click at [62, 215] on strong "[PERSON_NAME]" at bounding box center [124, 204] width 134 height 22
click at [74, 261] on strong "[PERSON_NAME]" at bounding box center [124, 250] width 134 height 22
click at [89, 284] on strong "[PERSON_NAME]" at bounding box center [124, 273] width 134 height 22
click at [99, 330] on strong "[PERSON_NAME]" at bounding box center [124, 319] width 134 height 22
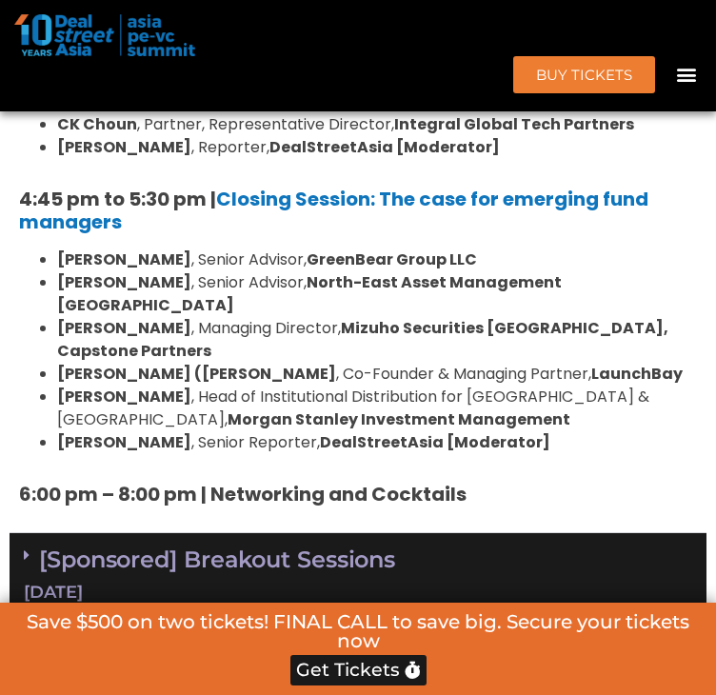
scroll to position [5078, 0]
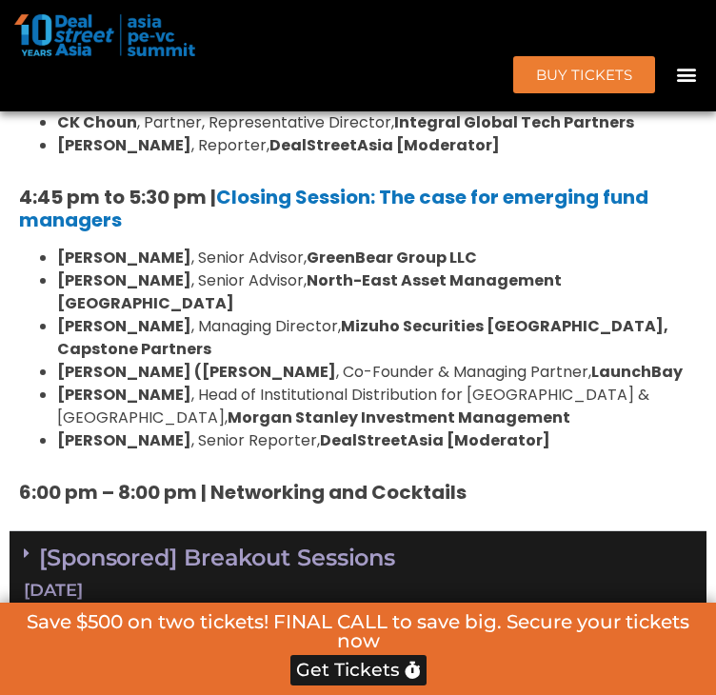
click at [228, 407] on strong "Morgan Stanley Investment Management" at bounding box center [399, 418] width 343 height 22
click at [228, 413] on strong "Morgan Stanley Investment Management" at bounding box center [399, 418] width 343 height 22
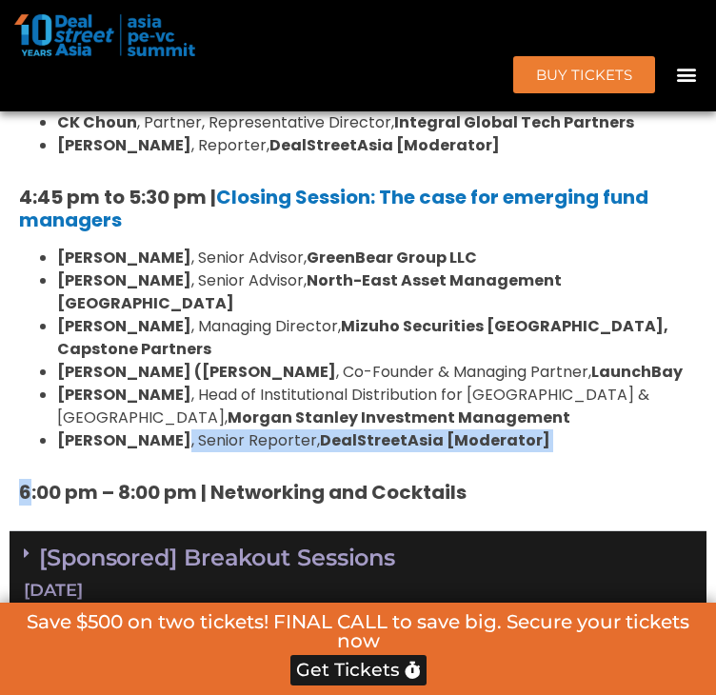
drag, startPoint x: 160, startPoint y: 430, endPoint x: 38, endPoint y: 443, distance: 122.5
click at [38, 443] on ul "Sanjay Gujral , Senior Advisor, GreenBear Group LLC Sam Robinson , Senior Advis…" at bounding box center [358, 350] width 678 height 206
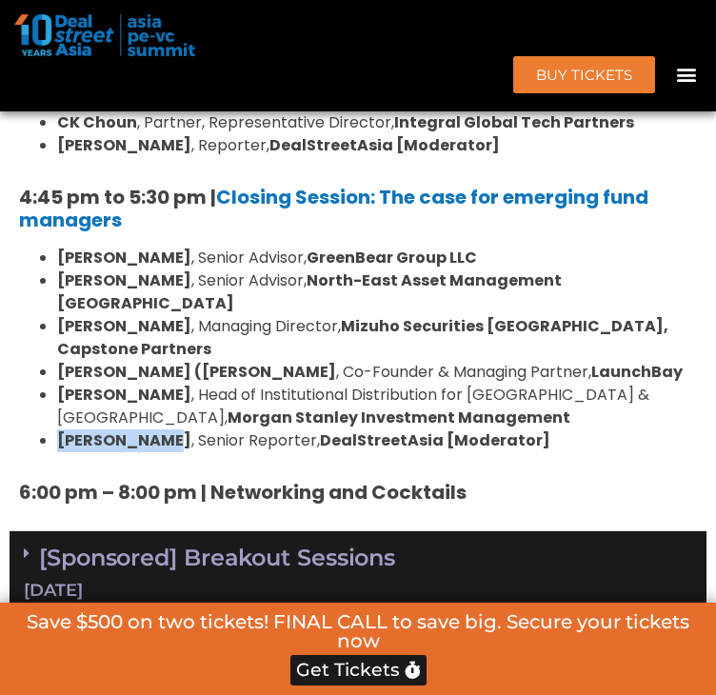
copy strong "[PERSON_NAME]"
click at [259, 479] on strong "6:00 pm – 8:00 pm | Networking and Cocktails" at bounding box center [243, 492] width 448 height 27
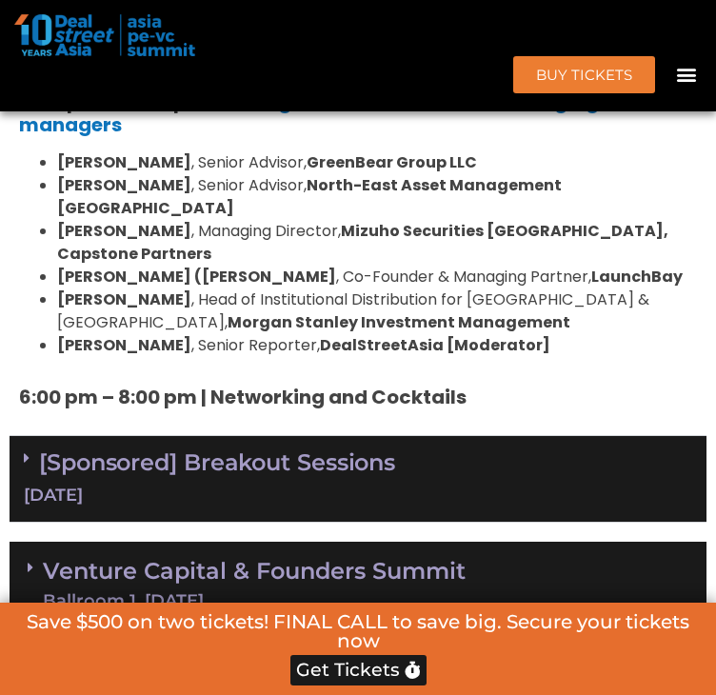
scroll to position [5554, 0]
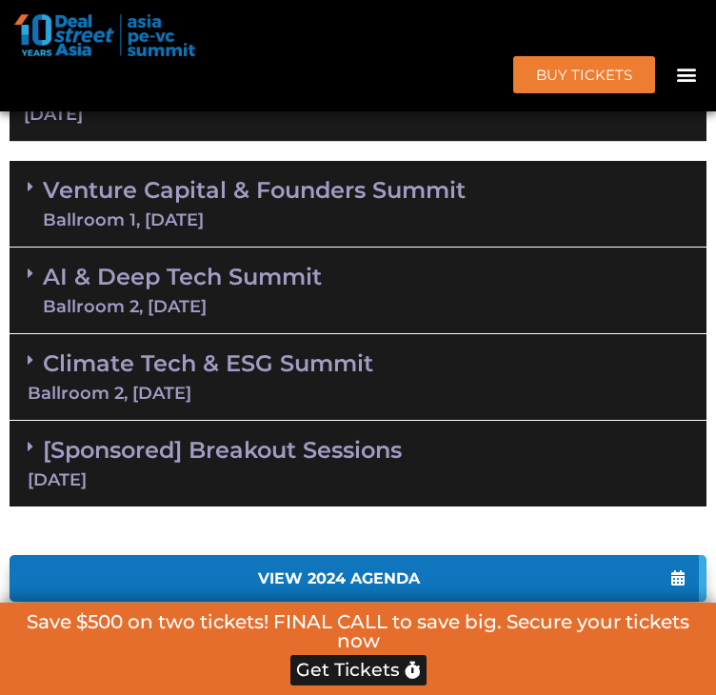
click at [330, 211] on div "Ballroom 1, [DATE]" at bounding box center [254, 219] width 423 height 17
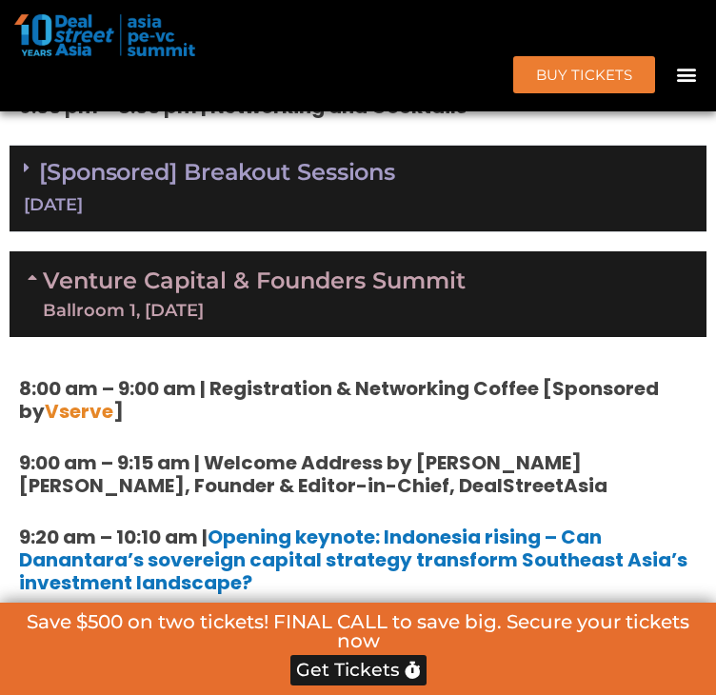
scroll to position [5459, 0]
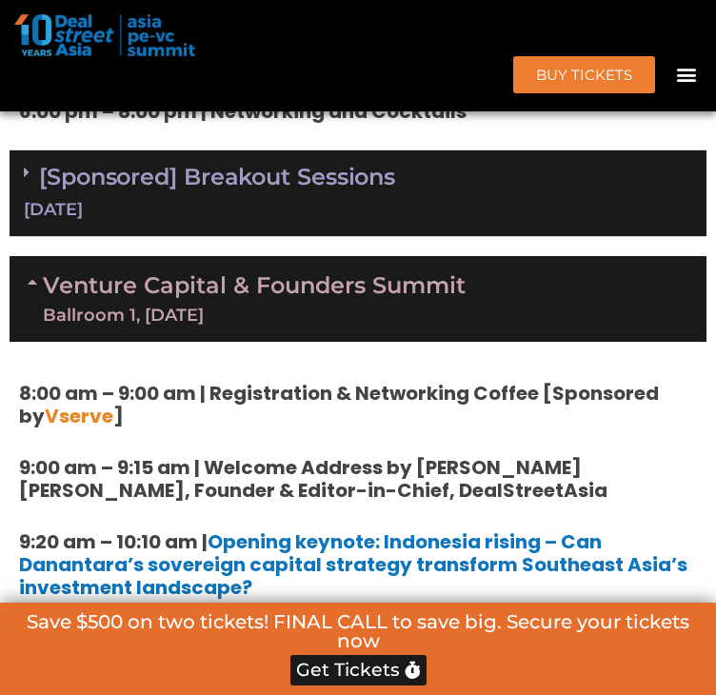
click at [295, 165] on link "[Sponsored] Breakout Sessions 10 Sept" at bounding box center [358, 192] width 669 height 59
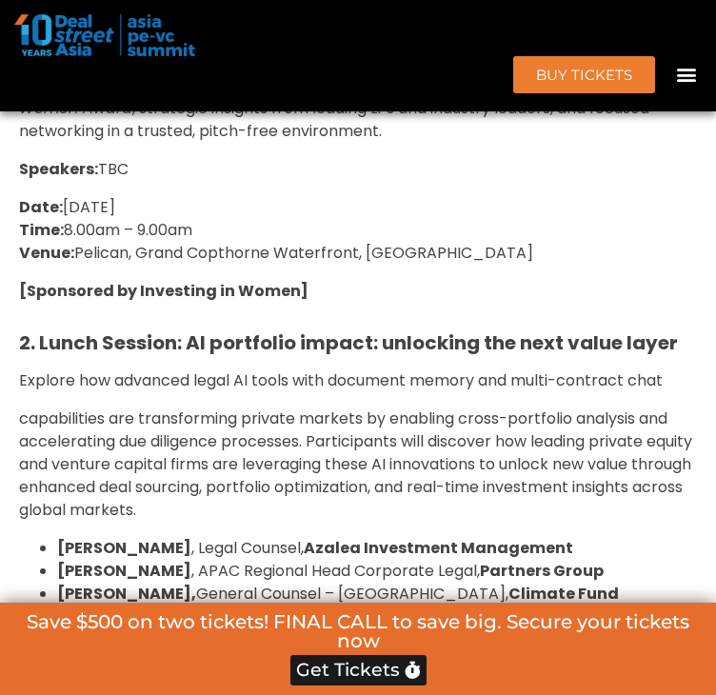
scroll to position [5269, 0]
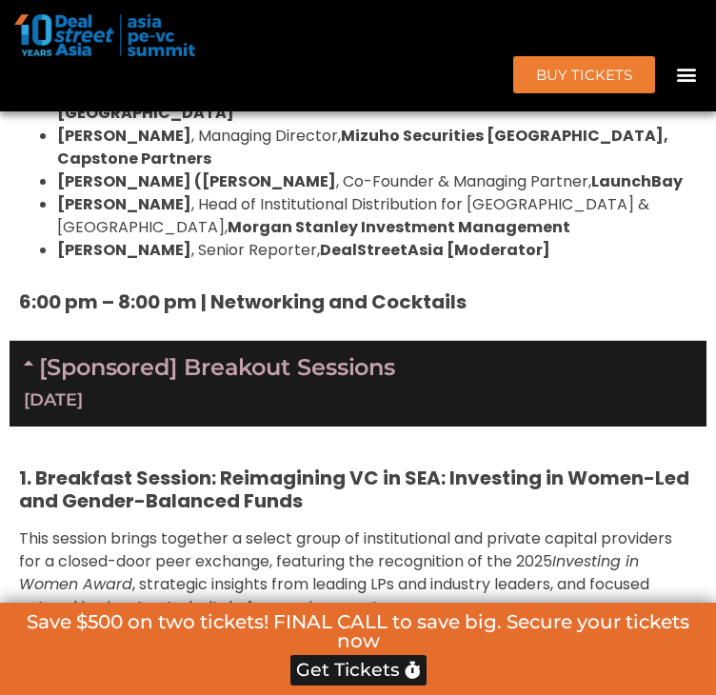
click at [319, 389] on div "[DATE]" at bounding box center [358, 401] width 669 height 24
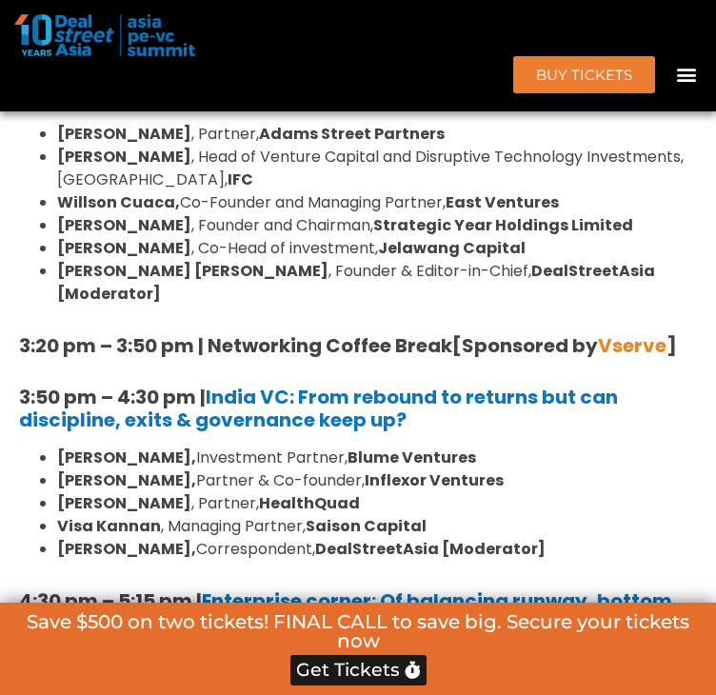
scroll to position [6983, 0]
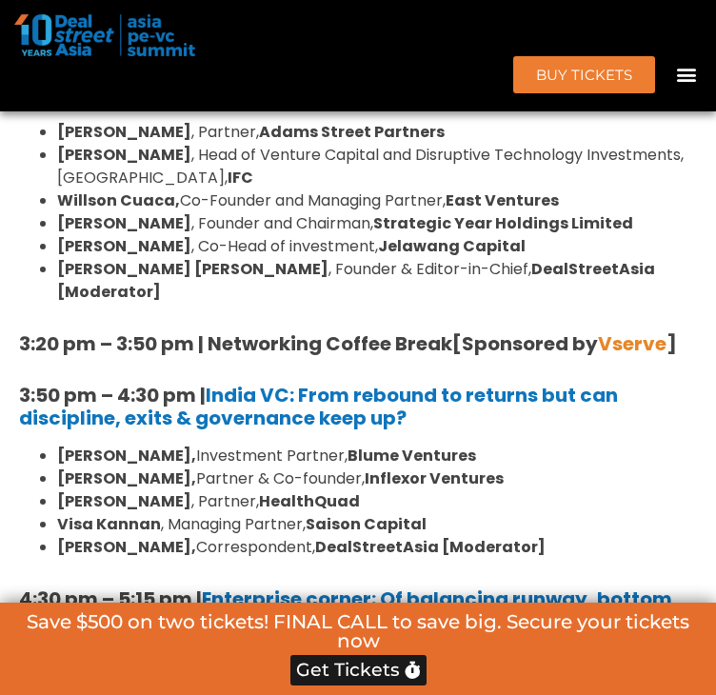
click at [130, 513] on strong "Visa Kannan" at bounding box center [109, 524] width 104 height 22
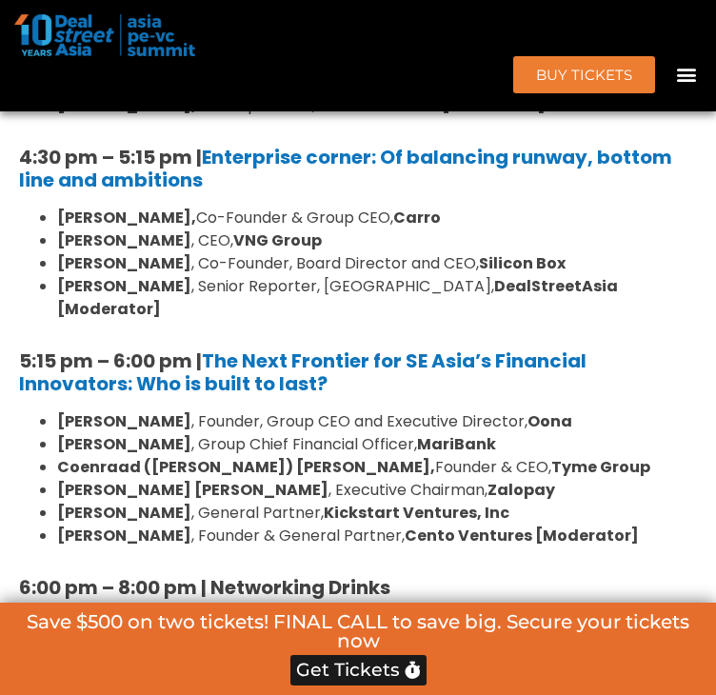
scroll to position [7554, 0]
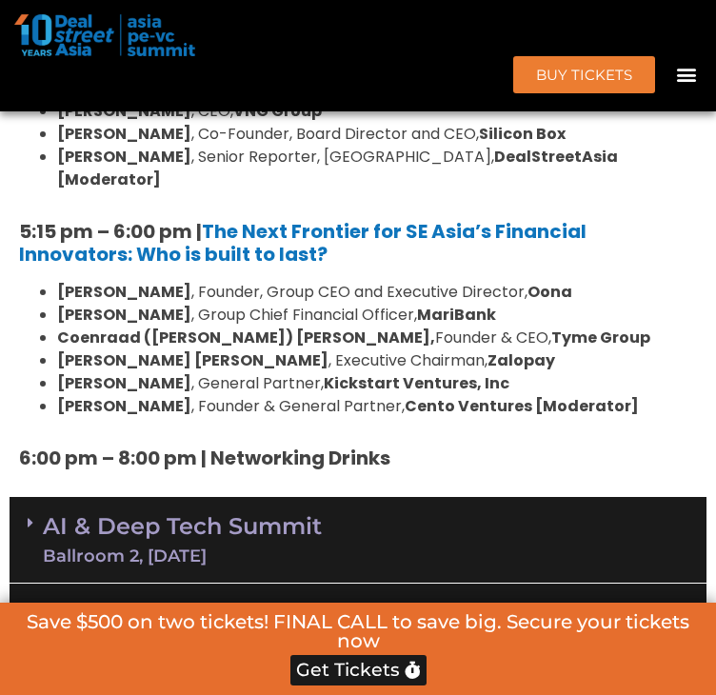
click at [407, 497] on div "AI & Deep Tech Summit Ballroom 2, 11 Sept" at bounding box center [358, 540] width 697 height 87
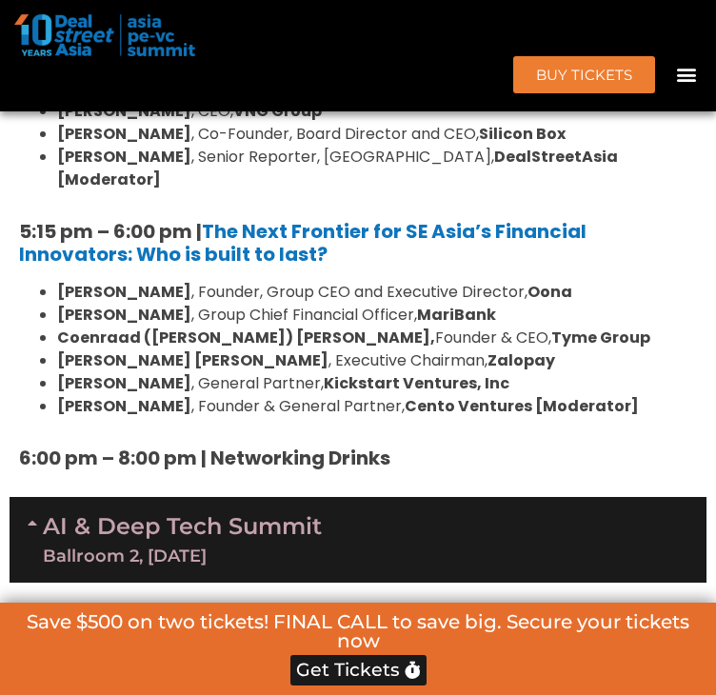
click at [147, 372] on li "Joan Yao , General Partner, Kickstart Ventures, Inc" at bounding box center [377, 383] width 640 height 23
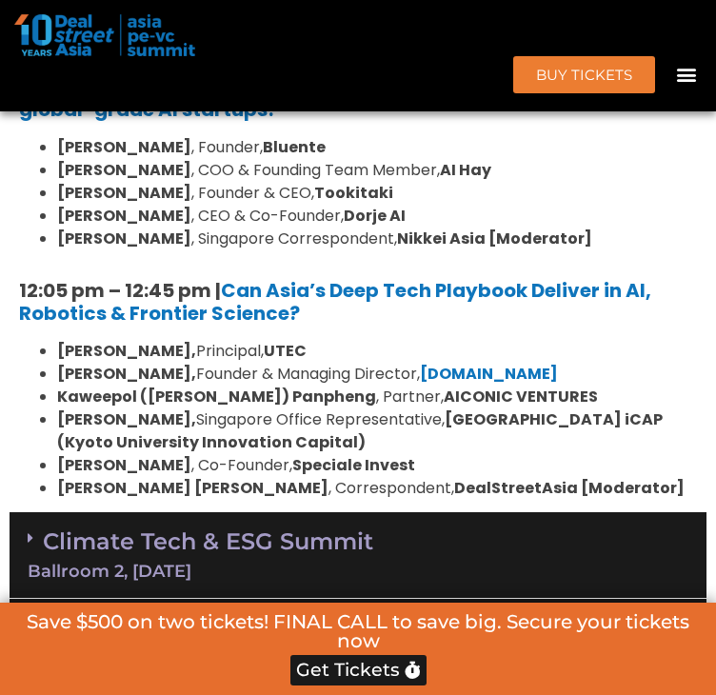
scroll to position [8412, 0]
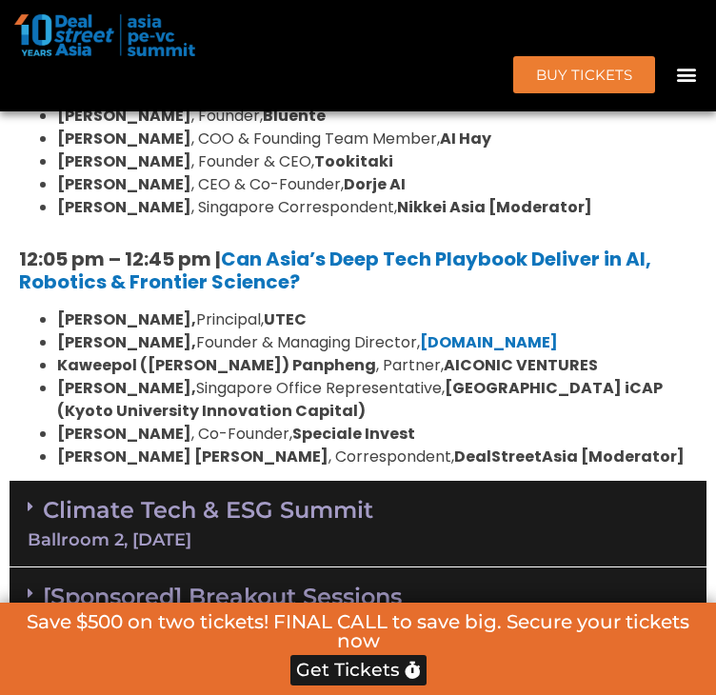
click at [210, 496] on link "Climate Tech & ESG Summit Ballroom 2, 11 Sept" at bounding box center [358, 522] width 661 height 52
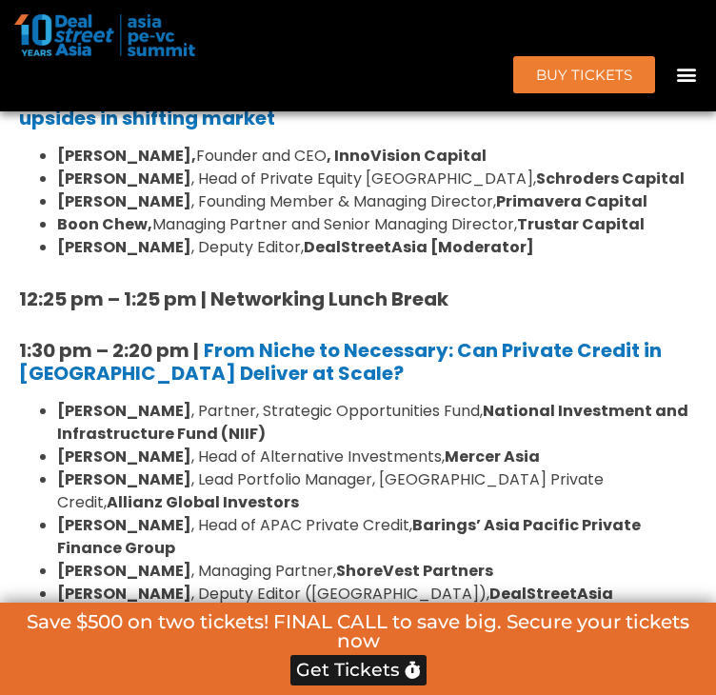
scroll to position [2124, 0]
